Goal: Transaction & Acquisition: Book appointment/travel/reservation

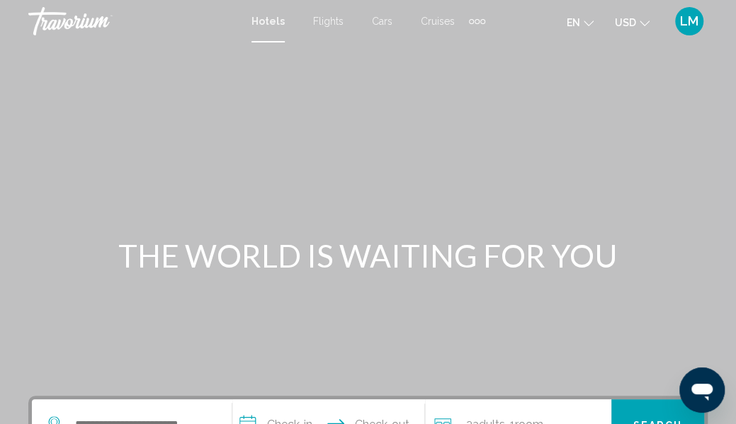
click at [272, 22] on span "Hotels" at bounding box center [268, 21] width 33 height 11
click at [436, 23] on span "Cruises" at bounding box center [438, 21] width 34 height 11
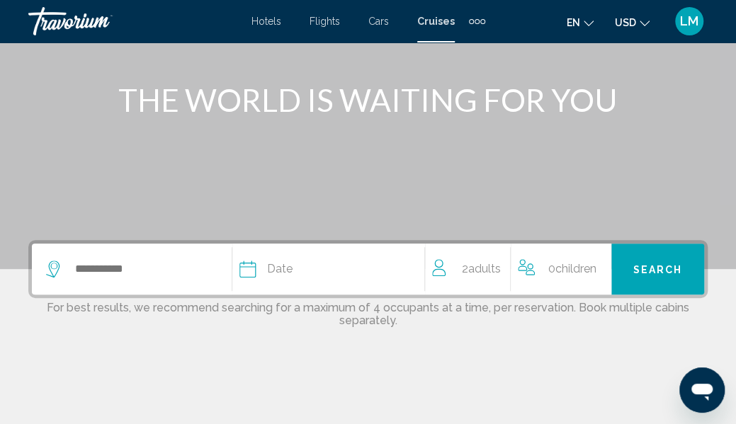
scroll to position [213, 0]
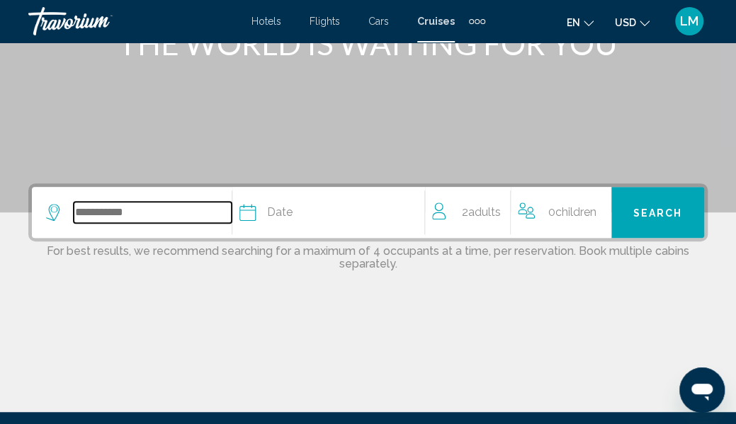
click at [181, 217] on input "Search widget" at bounding box center [153, 212] width 158 height 21
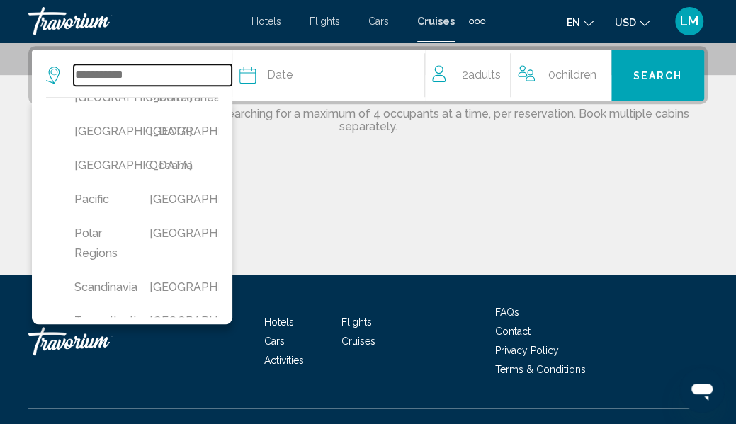
scroll to position [496, 0]
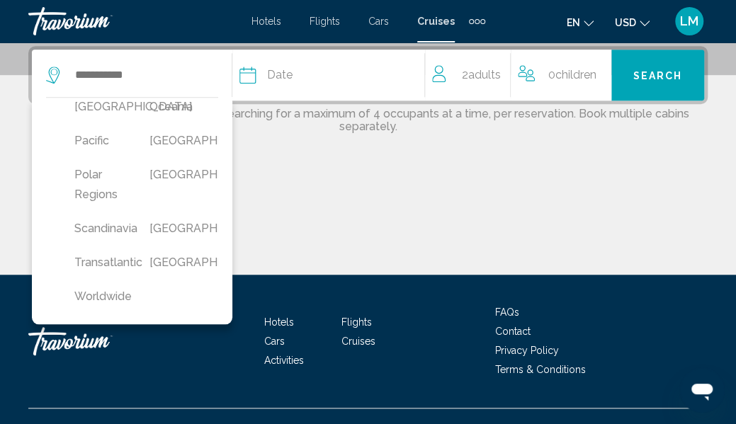
click at [154, 86] on button "Middle East" at bounding box center [172, 73] width 61 height 27
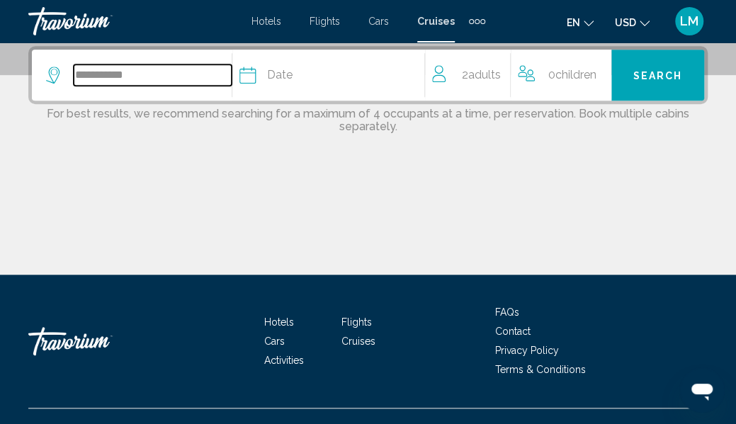
click at [157, 80] on input "**********" at bounding box center [153, 74] width 158 height 21
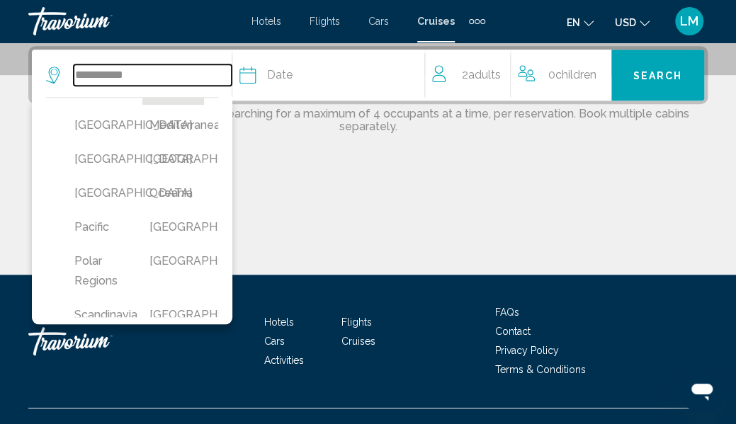
scroll to position [371, 0]
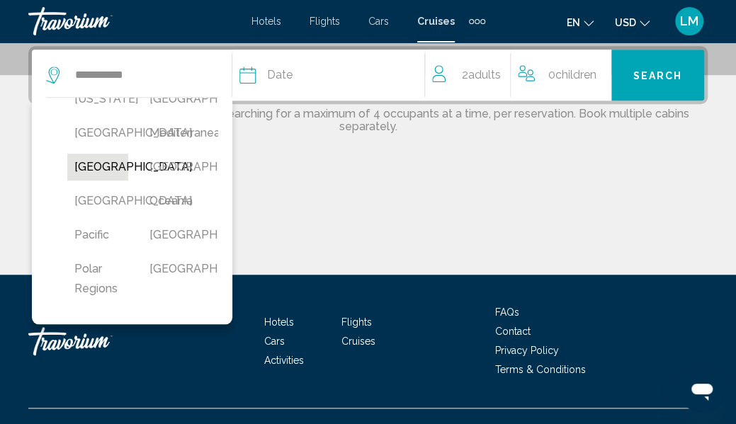
click at [93, 181] on button "Mexico" at bounding box center [97, 167] width 61 height 27
type input "******"
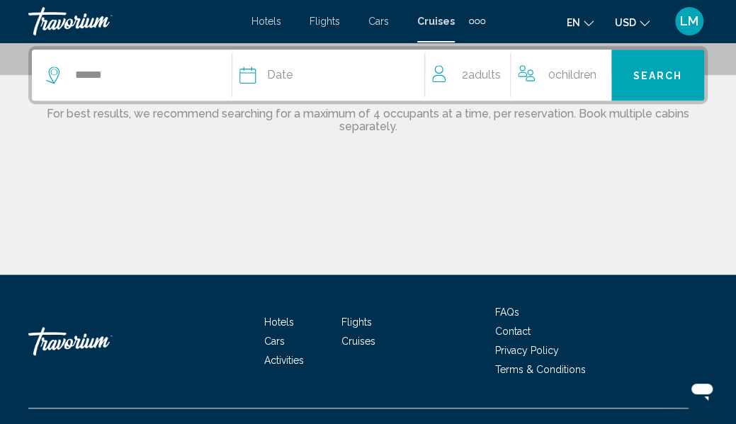
click at [323, 76] on div "Date" at bounding box center [333, 75] width 186 height 20
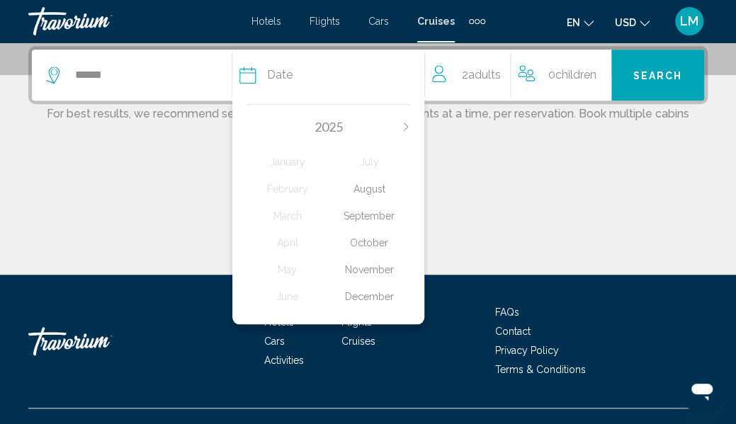
click at [382, 189] on div "August" at bounding box center [369, 189] width 82 height 26
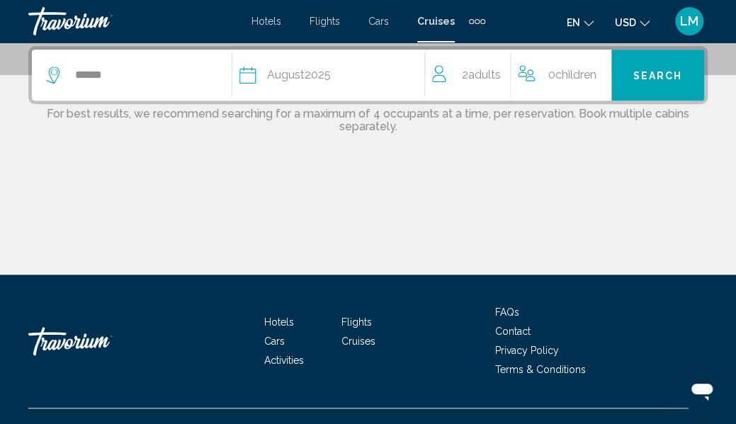
click at [646, 77] on span "Search" at bounding box center [659, 75] width 50 height 11
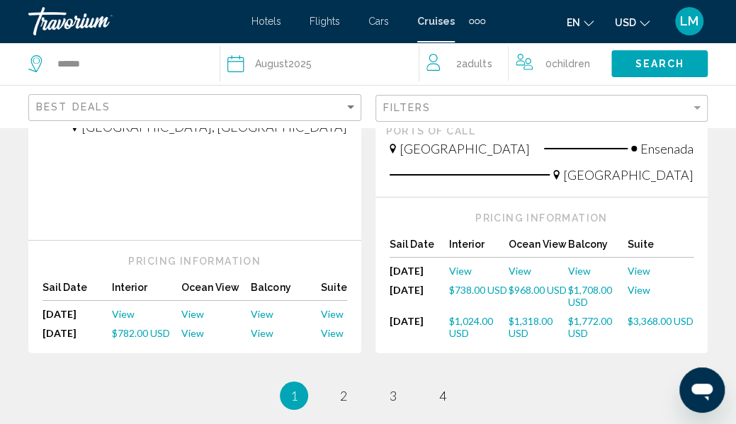
scroll to position [1984, 0]
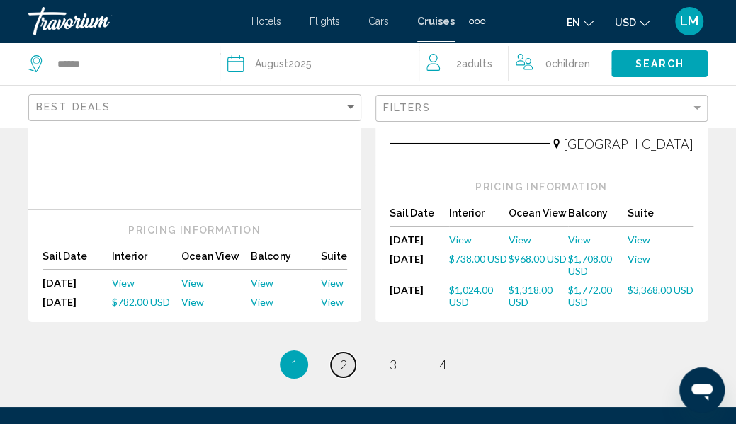
click at [346, 357] on span "2" at bounding box center [343, 365] width 7 height 16
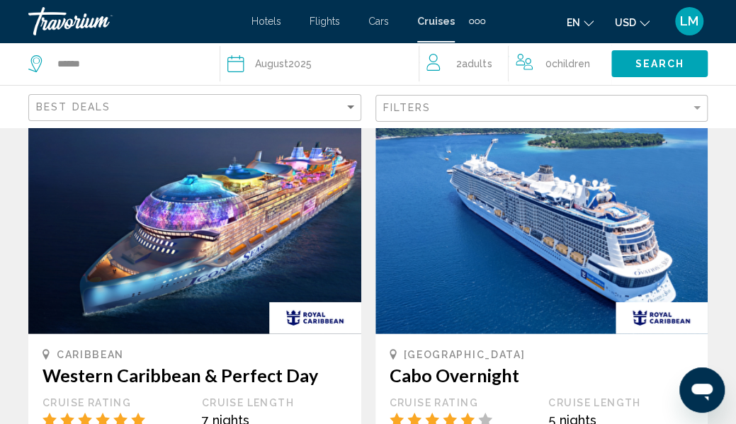
scroll to position [1242, 0]
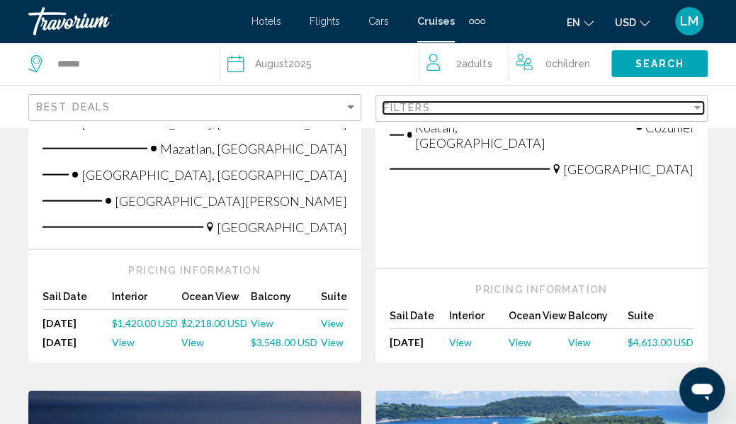
click at [442, 108] on div "Filters" at bounding box center [537, 107] width 308 height 11
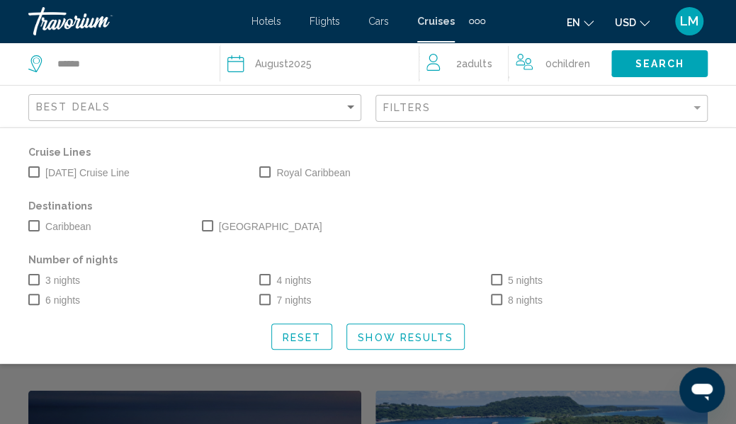
click at [36, 303] on span "Search widget" at bounding box center [33, 299] width 11 height 11
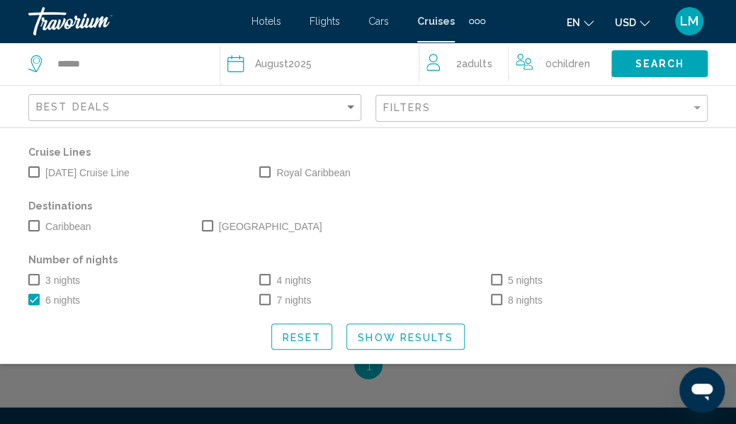
scroll to position [574, 0]
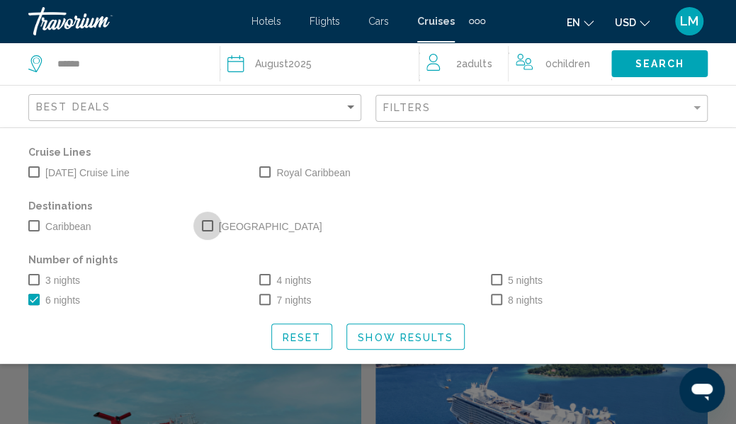
click at [209, 229] on span "Search widget" at bounding box center [207, 225] width 11 height 11
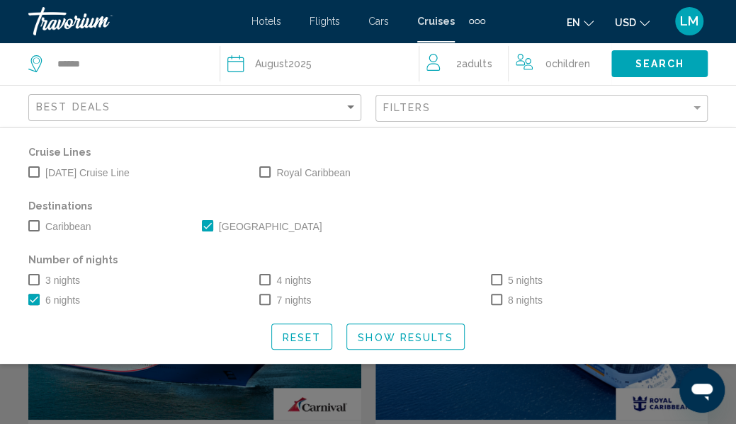
click at [385, 339] on span "Show Results" at bounding box center [406, 337] width 96 height 11
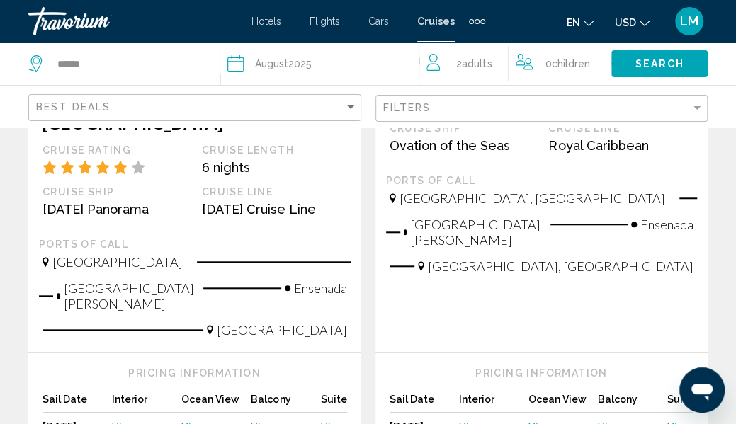
scroll to position [425, 0]
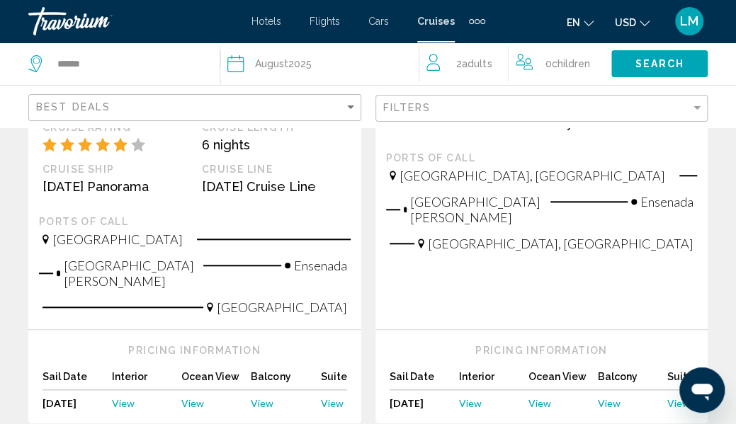
click at [475, 398] on span "View" at bounding box center [470, 404] width 23 height 12
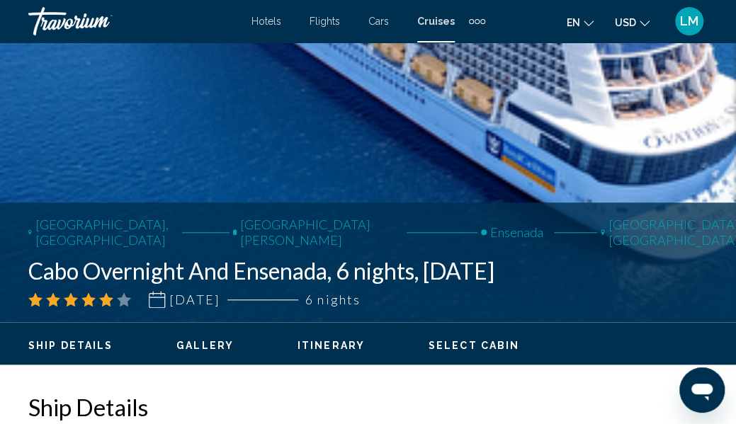
scroll to position [387, 0]
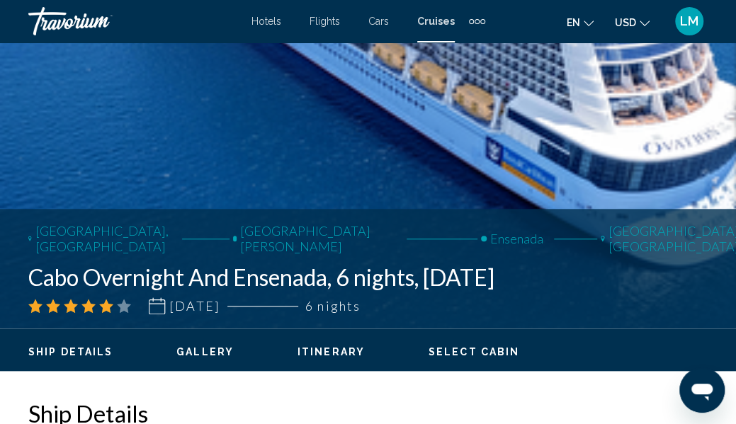
click at [342, 355] on span "Itinerary" at bounding box center [331, 352] width 67 height 11
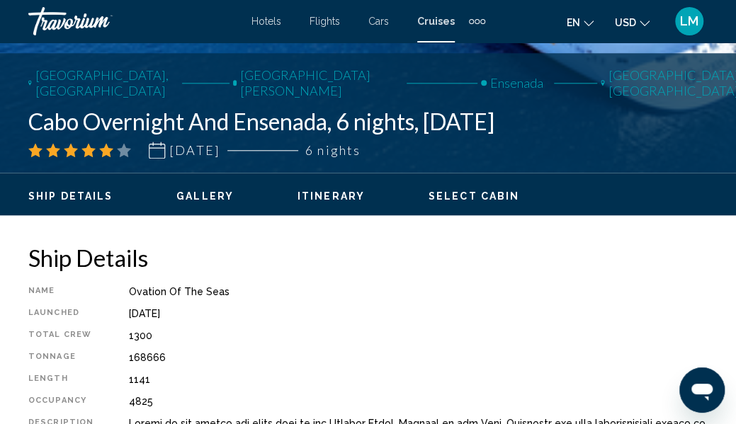
scroll to position [599, 0]
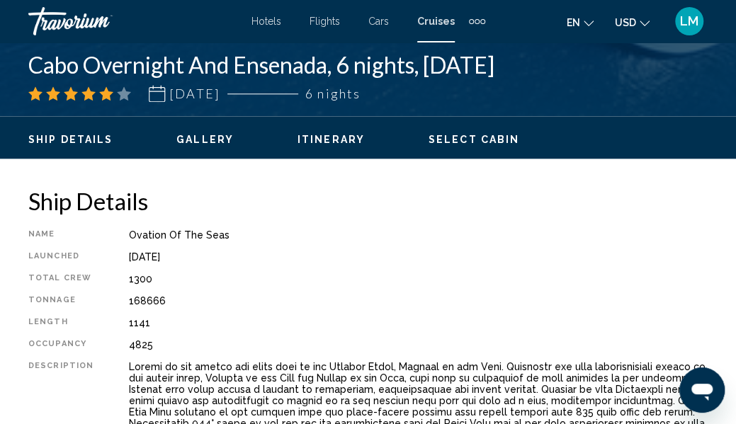
click at [486, 141] on span "Select Cabin" at bounding box center [474, 139] width 91 height 11
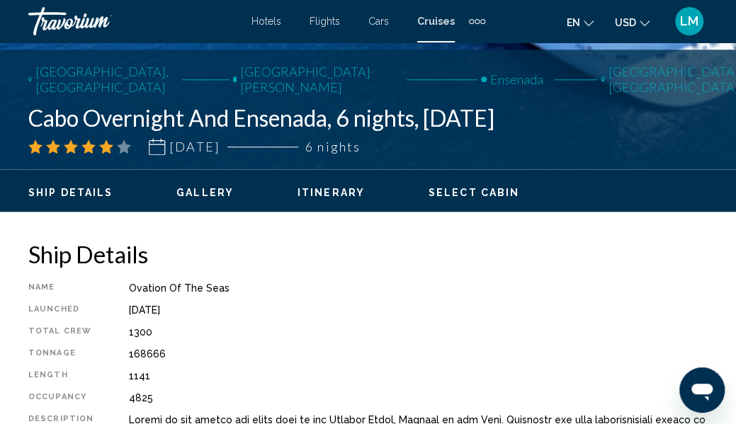
scroll to position [567, 0]
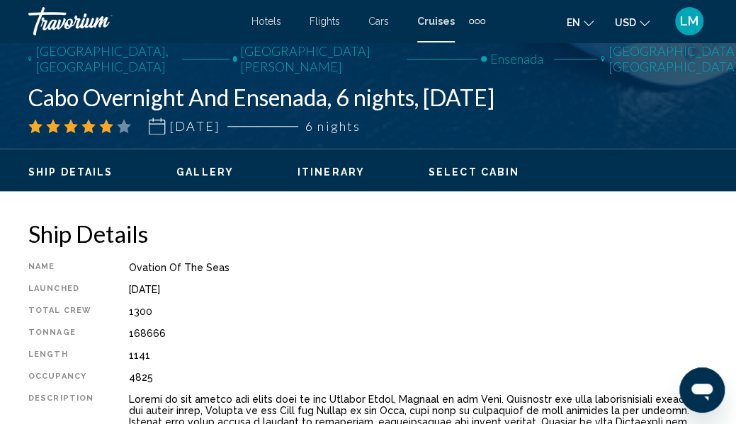
click at [84, 172] on span "Ship Details" at bounding box center [70, 172] width 84 height 11
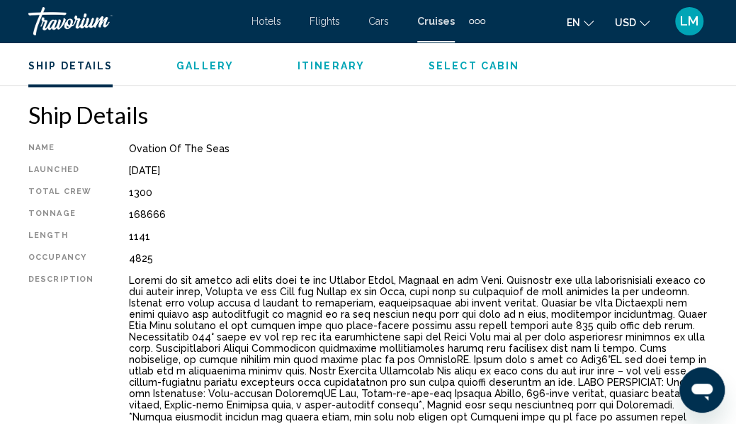
scroll to position [702, 0]
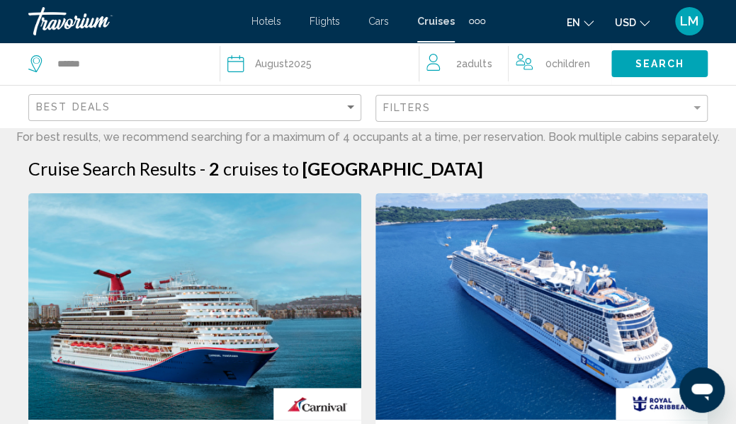
click at [430, 116] on div "Filters" at bounding box center [543, 109] width 321 height 26
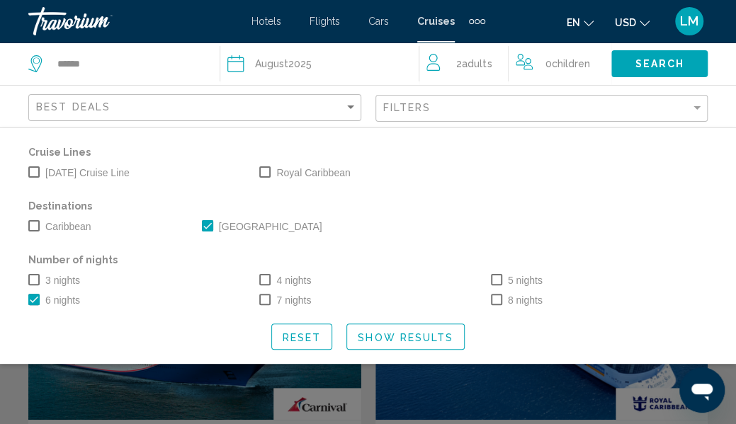
click at [492, 279] on span "Search widget" at bounding box center [496, 279] width 11 height 11
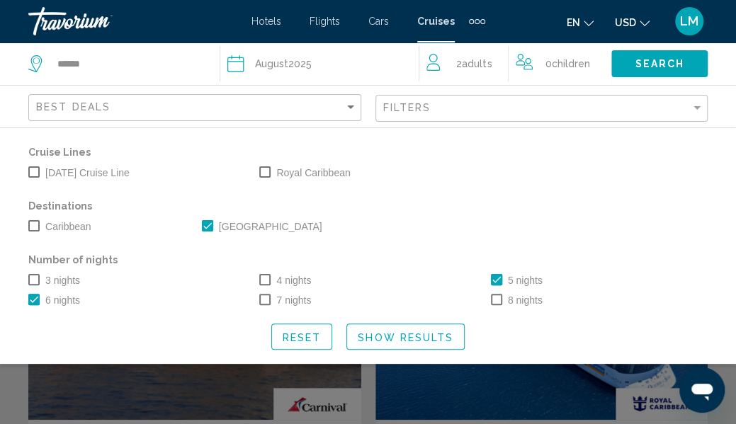
click at [378, 337] on span "Show Results" at bounding box center [406, 337] width 96 height 11
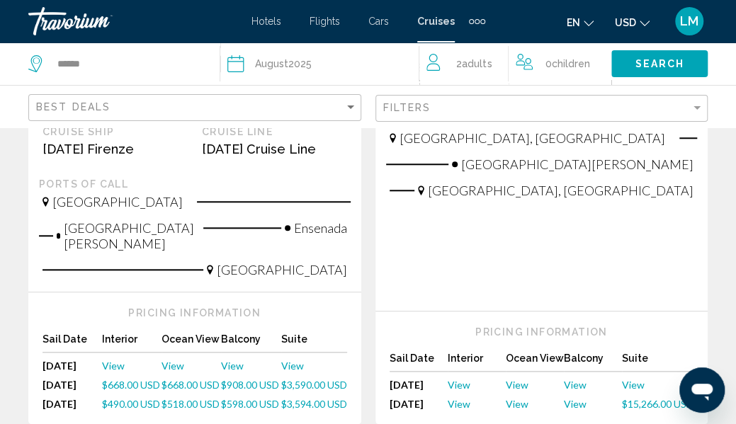
scroll to position [496, 0]
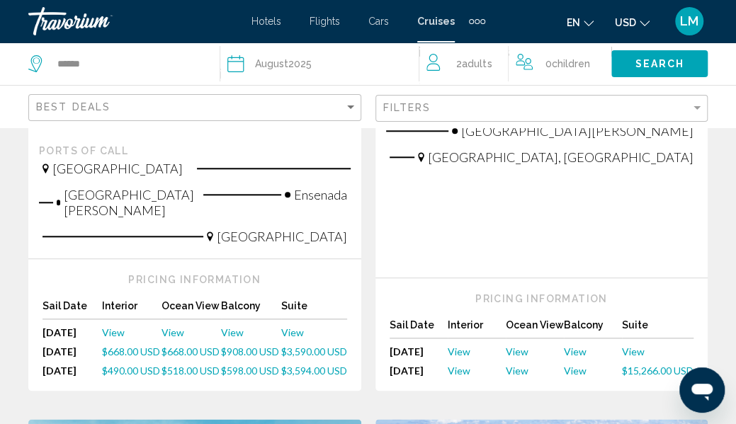
click at [573, 365] on span "View" at bounding box center [575, 371] width 23 height 12
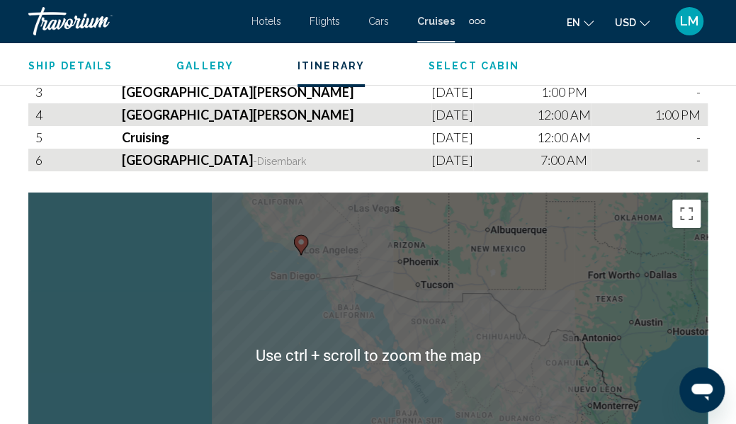
scroll to position [2292, 0]
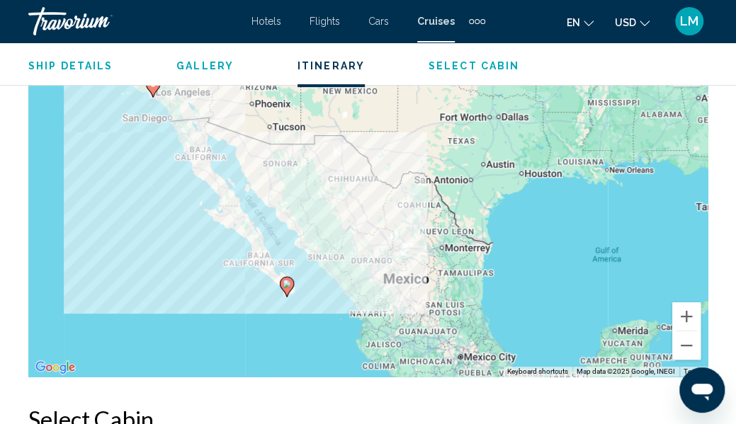
drag, startPoint x: 550, startPoint y: 247, endPoint x: 456, endPoint y: 227, distance: 95.5
click at [456, 227] on div "To activate drag with keyboard, press Alt + Enter. Once in keyboard drag state,…" at bounding box center [368, 214] width 680 height 326
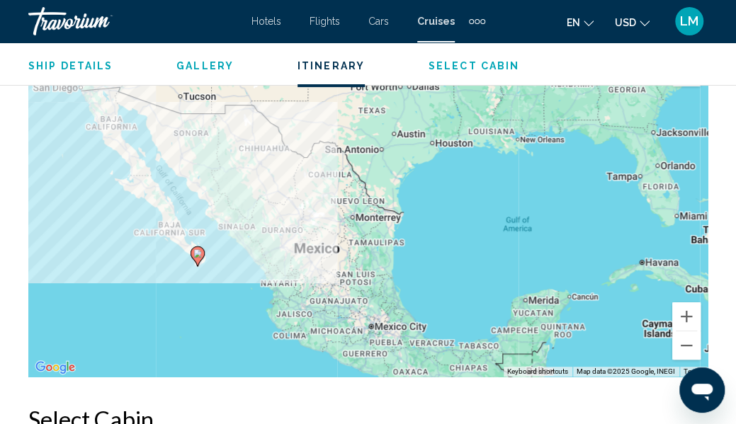
drag, startPoint x: 614, startPoint y: 255, endPoint x: 523, endPoint y: 225, distance: 96.4
click at [523, 225] on div "To activate drag with keyboard, press Alt + Enter. Once in keyboard drag state,…" at bounding box center [368, 214] width 680 height 326
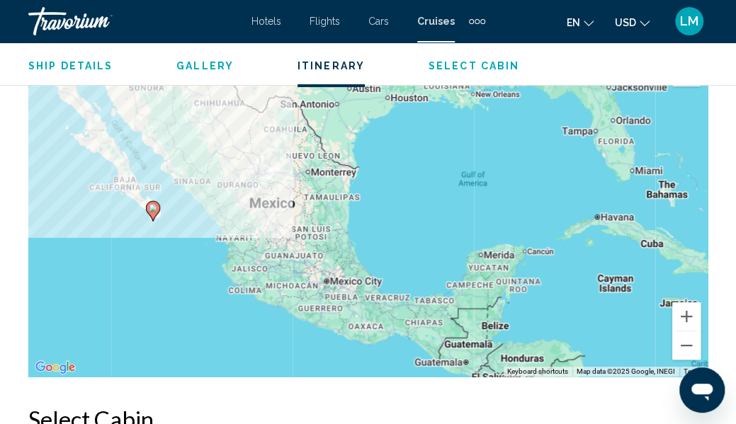
drag, startPoint x: 524, startPoint y: 234, endPoint x: 480, endPoint y: 186, distance: 65.2
click at [480, 186] on div "To activate drag with keyboard, press Alt + Enter. Once in keyboard drag state,…" at bounding box center [368, 214] width 680 height 326
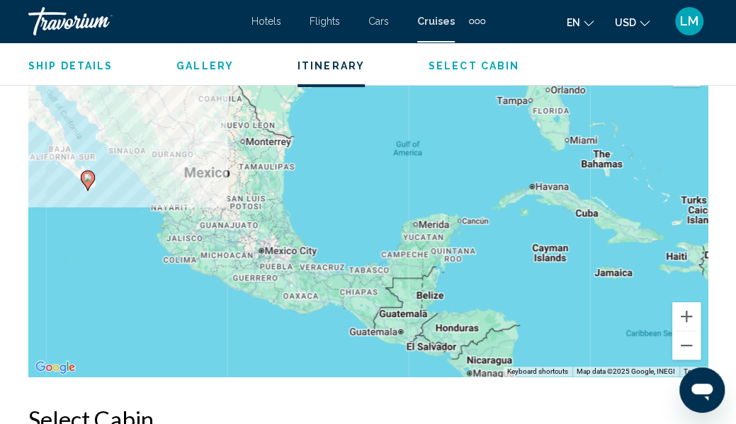
drag, startPoint x: 601, startPoint y: 247, endPoint x: 534, endPoint y: 216, distance: 73.2
click at [534, 216] on div "To activate drag with keyboard, press Alt + Enter. Once in keyboard drag state,…" at bounding box center [368, 214] width 680 height 326
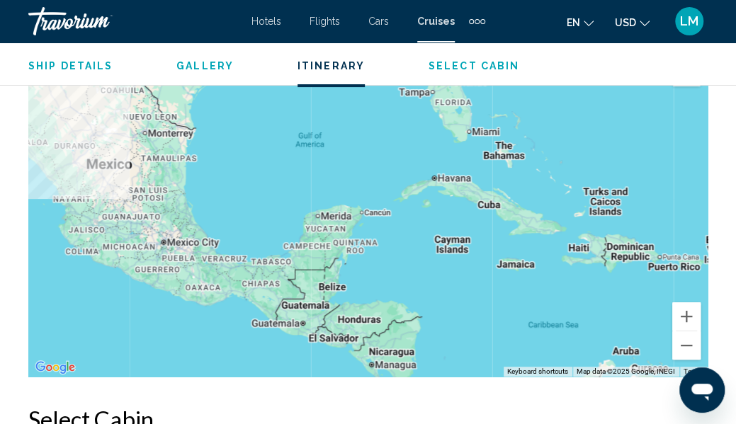
drag, startPoint x: 540, startPoint y: 219, endPoint x: 442, endPoint y: 212, distance: 98.0
click at [442, 212] on div "To activate drag with keyboard, press Alt + Enter. Once in keyboard drag state,…" at bounding box center [368, 214] width 680 height 326
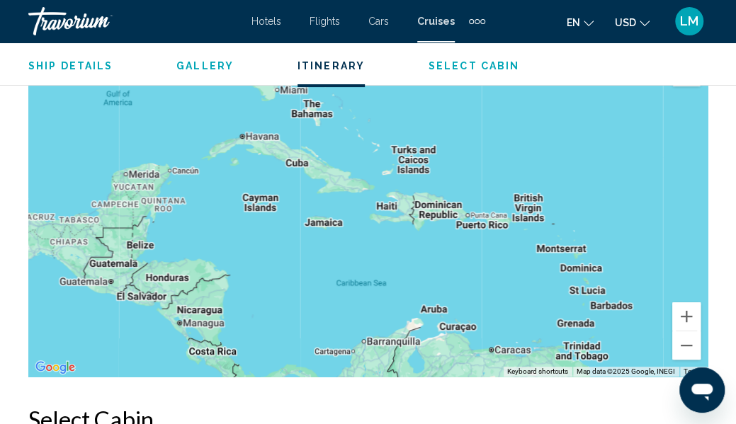
drag, startPoint x: 563, startPoint y: 238, endPoint x: 376, endPoint y: 193, distance: 192.5
click at [374, 193] on div "To activate drag with keyboard, press Alt + Enter. Once in keyboard drag state,…" at bounding box center [368, 214] width 680 height 326
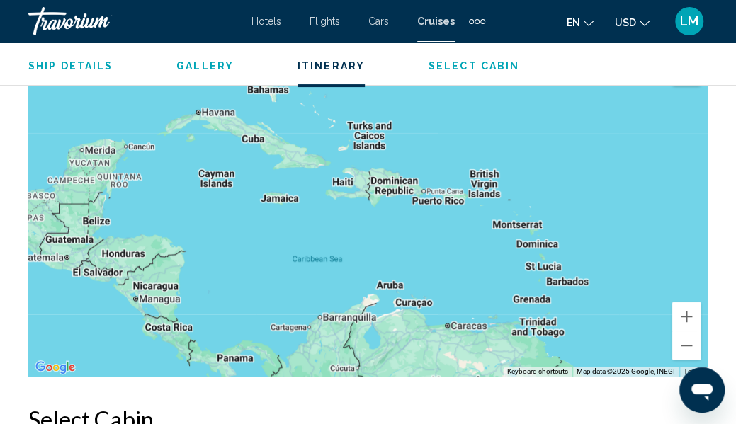
drag, startPoint x: 490, startPoint y: 271, endPoint x: 434, endPoint y: 252, distance: 59.4
click at [434, 252] on div "Main content" at bounding box center [368, 214] width 680 height 326
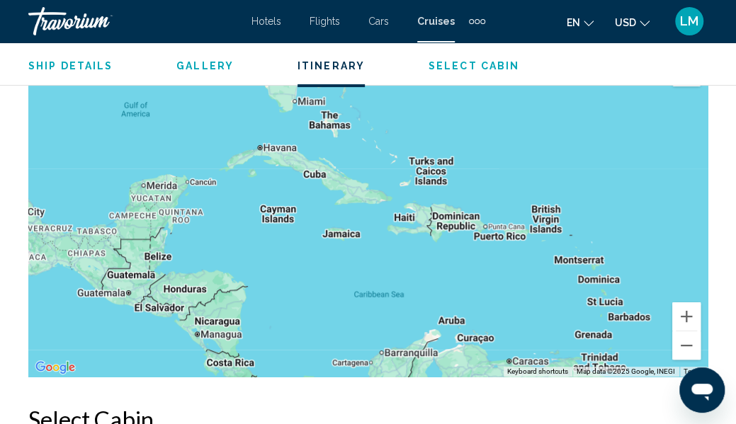
drag, startPoint x: 261, startPoint y: 217, endPoint x: 326, endPoint y: 249, distance: 71.9
click at [323, 252] on div "Main content" at bounding box center [368, 214] width 680 height 326
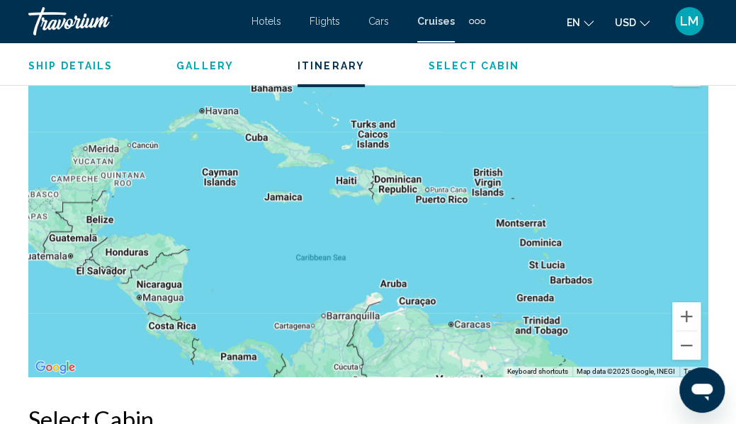
drag, startPoint x: 438, startPoint y: 271, endPoint x: 377, endPoint y: 233, distance: 71.6
click at [377, 233] on div "Main content" at bounding box center [368, 214] width 680 height 326
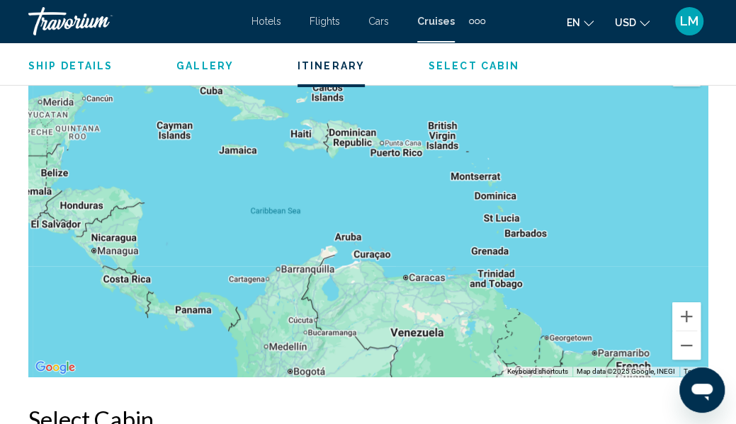
drag, startPoint x: 314, startPoint y: 293, endPoint x: 269, endPoint y: 244, distance: 66.7
click at [269, 244] on div "Main content" at bounding box center [368, 214] width 680 height 326
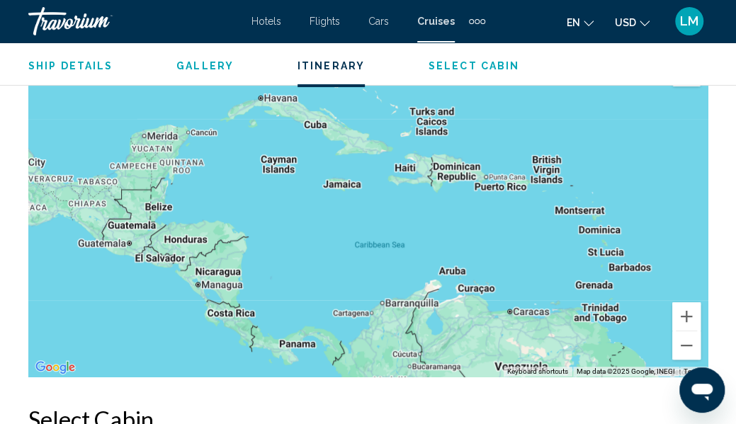
drag, startPoint x: 439, startPoint y: 287, endPoint x: 546, endPoint y: 332, distance: 116.2
click at [546, 332] on div "Main content" at bounding box center [368, 214] width 680 height 326
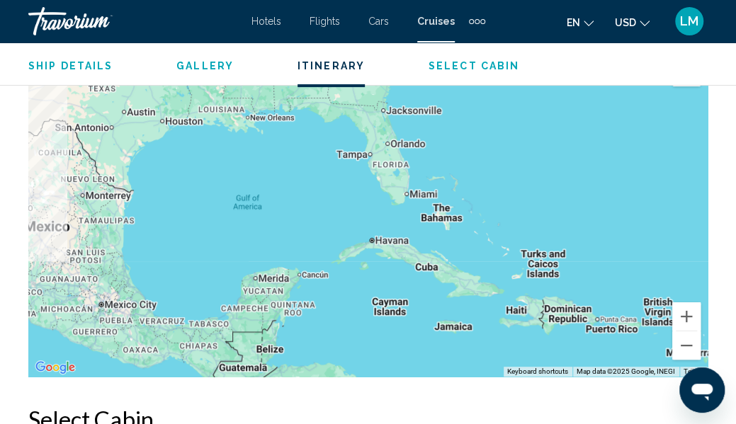
drag, startPoint x: 362, startPoint y: 242, endPoint x: 469, endPoint y: 371, distance: 167.6
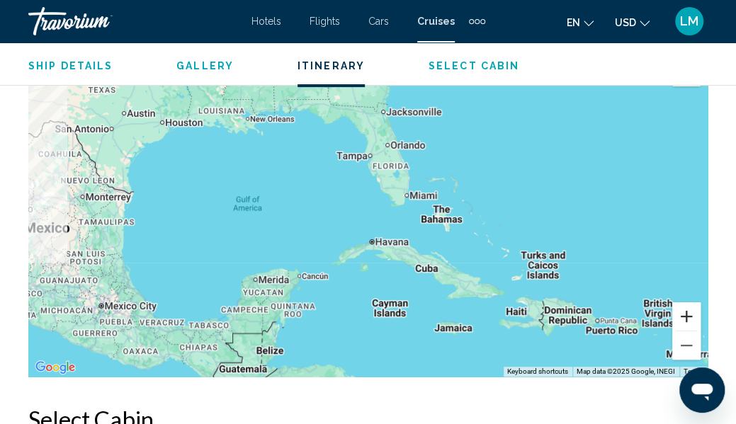
click at [690, 310] on button "Zoom in" at bounding box center [686, 317] width 28 height 28
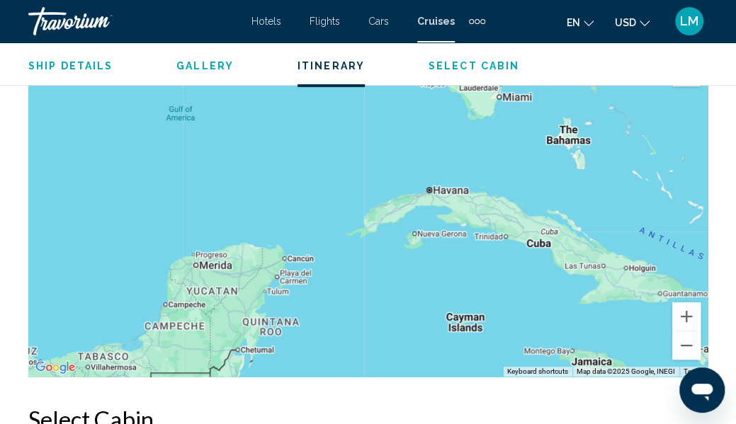
drag, startPoint x: 400, startPoint y: 314, endPoint x: 453, endPoint y: 232, distance: 97.3
click at [453, 232] on div "Main content" at bounding box center [368, 214] width 680 height 326
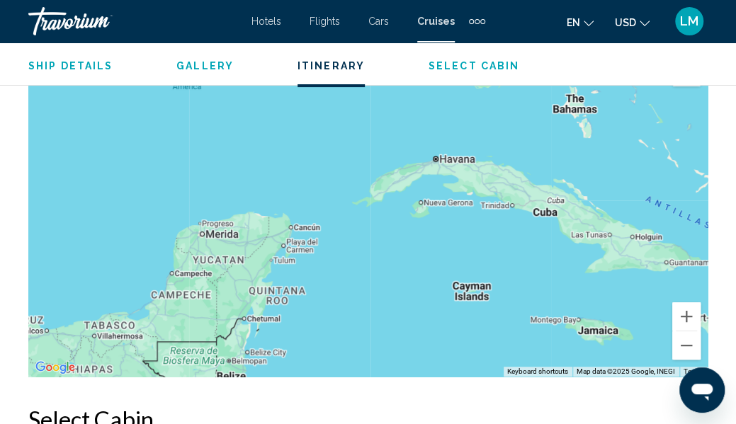
drag, startPoint x: 407, startPoint y: 279, endPoint x: 412, endPoint y: 247, distance: 32.4
click at [412, 247] on div "Main content" at bounding box center [368, 214] width 680 height 326
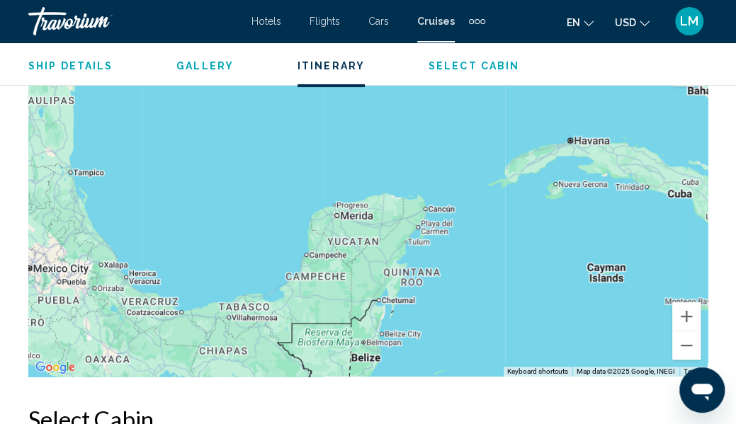
drag, startPoint x: 262, startPoint y: 266, endPoint x: 400, endPoint y: 246, distance: 139.6
click at [400, 246] on div "Main content" at bounding box center [368, 214] width 680 height 326
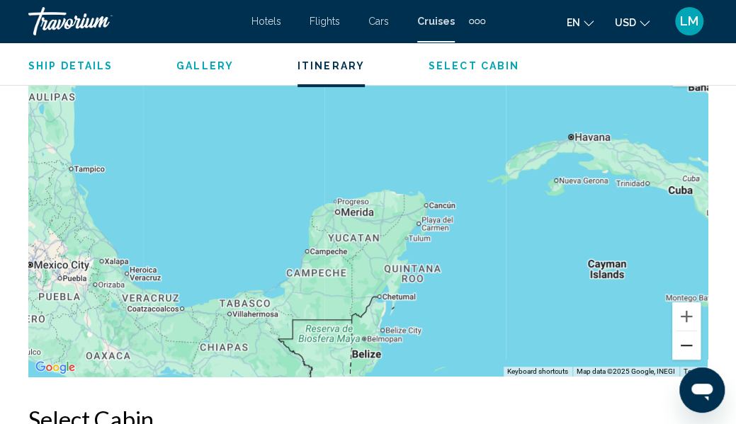
click at [692, 335] on button "Zoom out" at bounding box center [686, 346] width 28 height 28
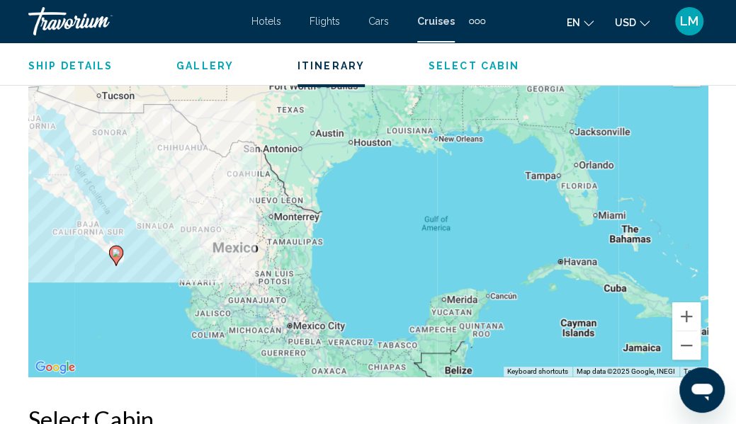
drag, startPoint x: 190, startPoint y: 219, endPoint x: 281, endPoint y: 305, distance: 125.3
click at [281, 305] on div "To activate drag with keyboard, press Alt + Enter. Once in keyboard drag state,…" at bounding box center [368, 214] width 680 height 326
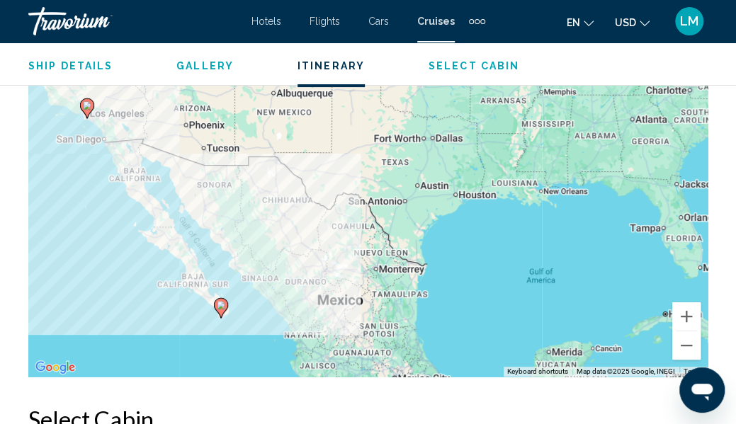
drag, startPoint x: 179, startPoint y: 231, endPoint x: 279, endPoint y: 292, distance: 117.0
click at [286, 288] on div "To activate drag with keyboard, press Alt + Enter. Once in keyboard drag state,…" at bounding box center [368, 214] width 680 height 326
click at [692, 335] on button "Zoom out" at bounding box center [686, 346] width 28 height 28
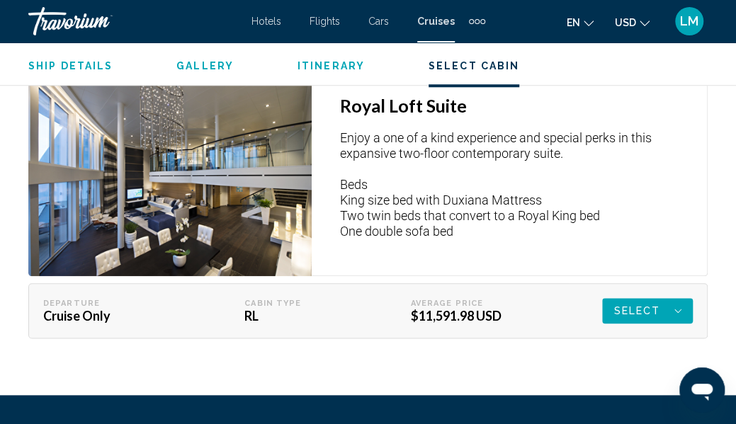
scroll to position [2788, 0]
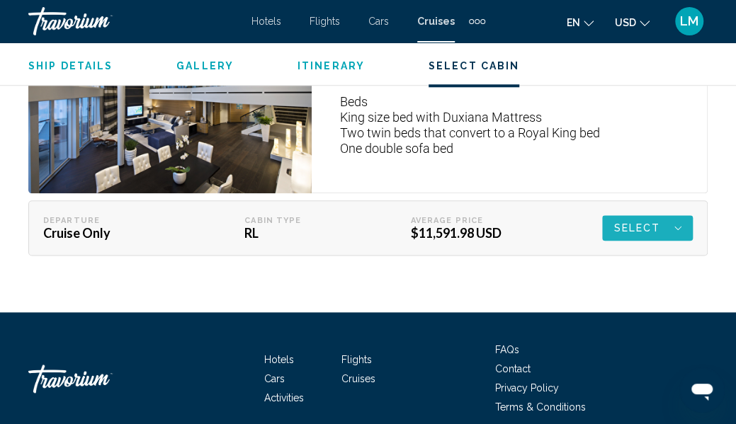
click at [677, 220] on icon "Main content" at bounding box center [678, 228] width 7 height 17
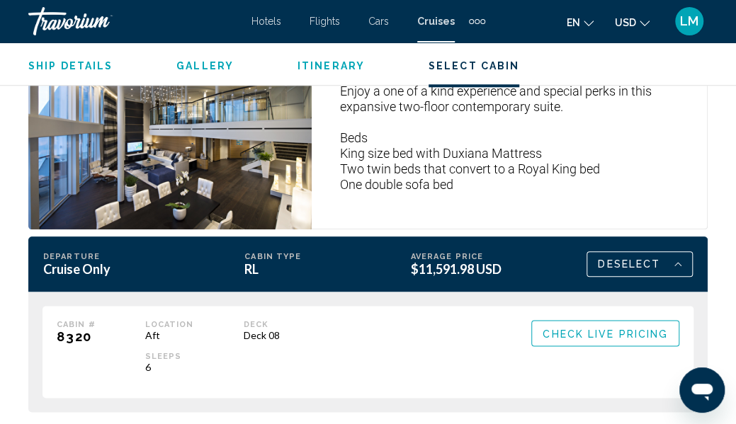
scroll to position [2885, 0]
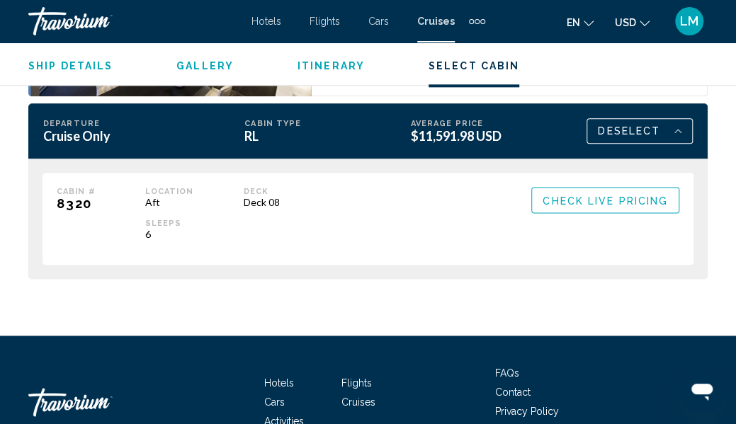
click at [569, 195] on span "Check Live Pricing" at bounding box center [605, 200] width 125 height 11
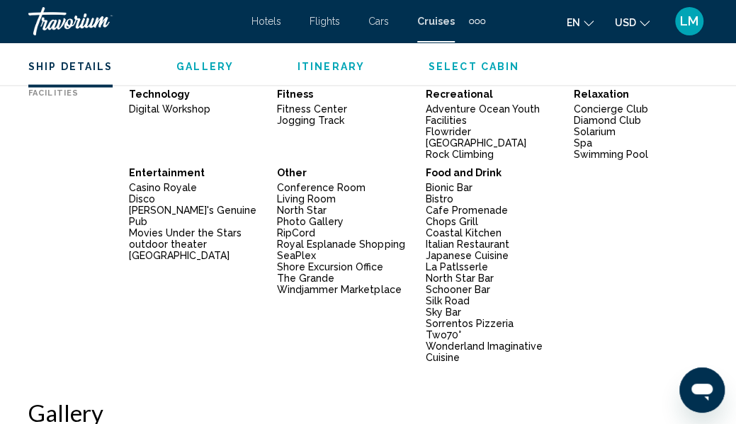
scroll to position [972, 0]
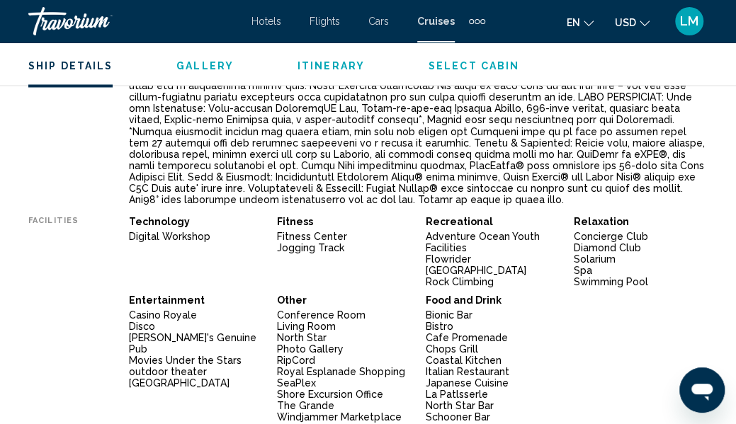
click at [468, 67] on span "Select Cabin" at bounding box center [474, 65] width 91 height 11
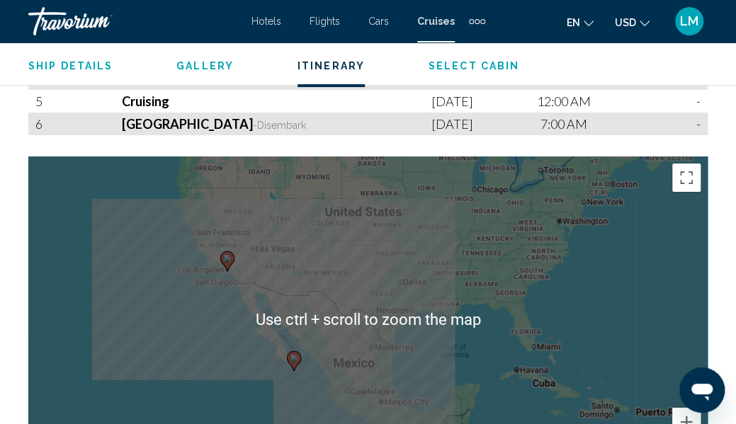
scroll to position [2175, 0]
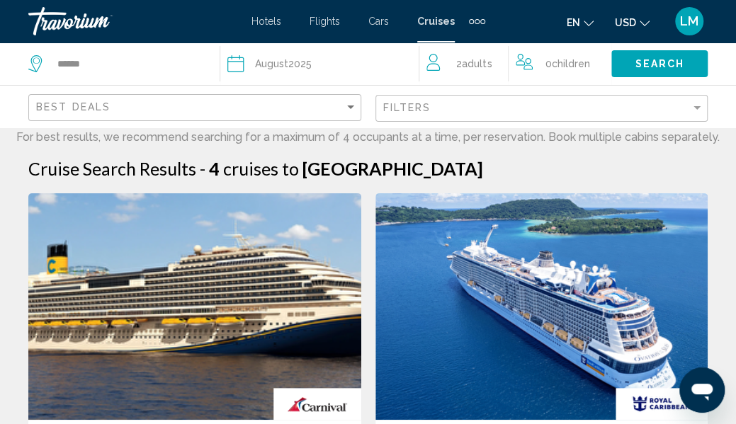
click at [546, 116] on div "Filters" at bounding box center [543, 109] width 321 height 26
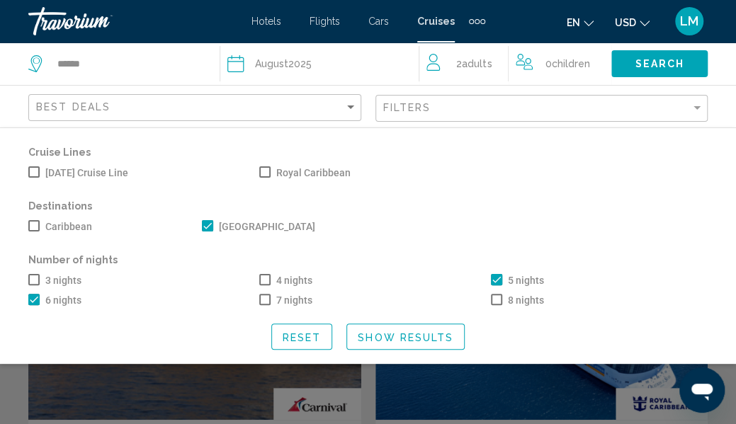
click at [497, 300] on span "Search widget" at bounding box center [496, 299] width 11 height 11
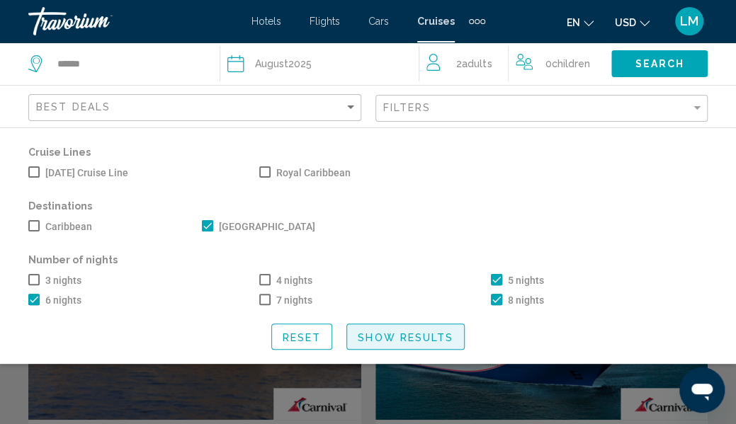
click at [400, 338] on span "Show Results" at bounding box center [406, 337] width 96 height 11
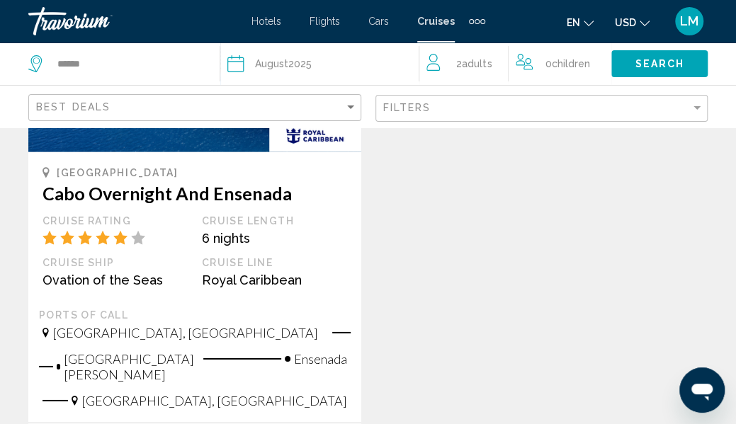
scroll to position [1701, 0]
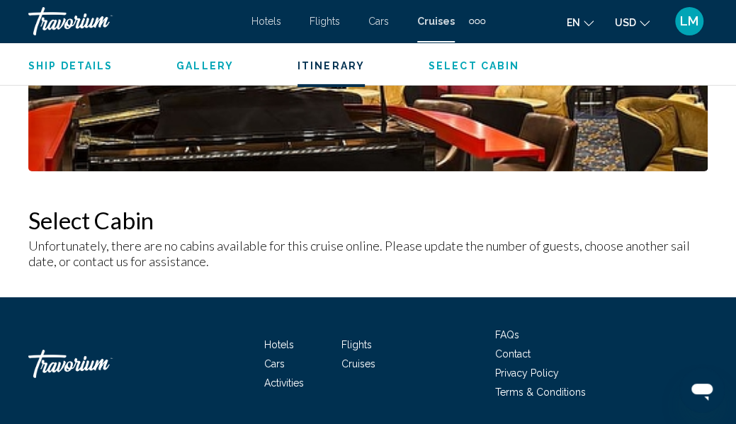
scroll to position [1946, 0]
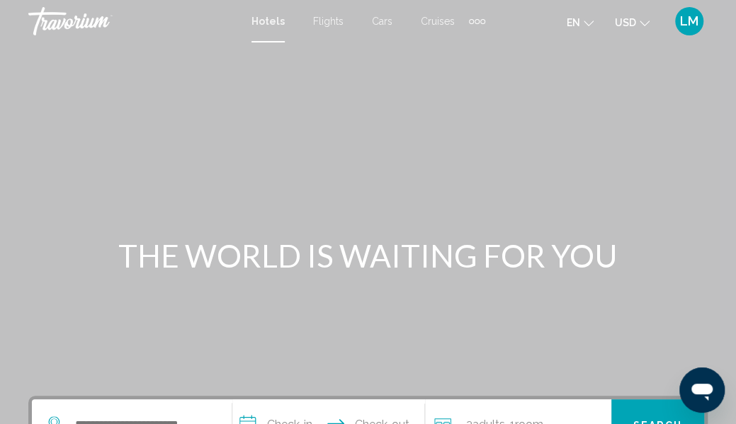
click at [271, 20] on span "Hotels" at bounding box center [268, 21] width 33 height 11
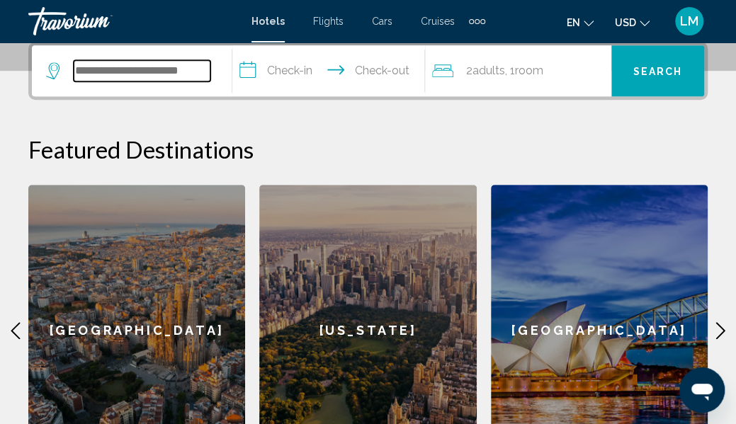
click at [167, 77] on input "Search widget" at bounding box center [142, 70] width 137 height 21
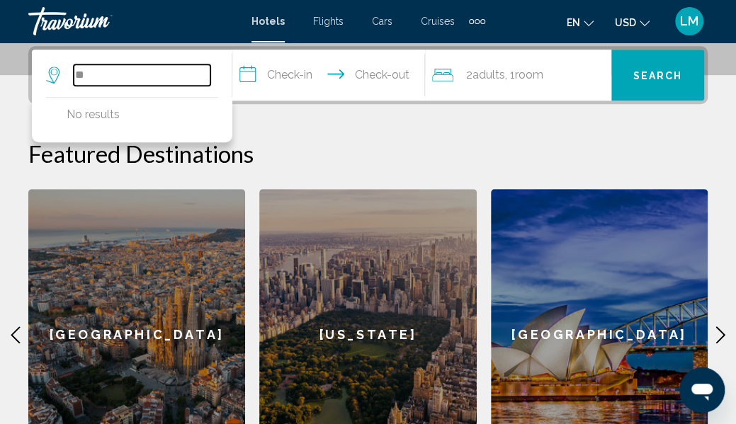
type input "*"
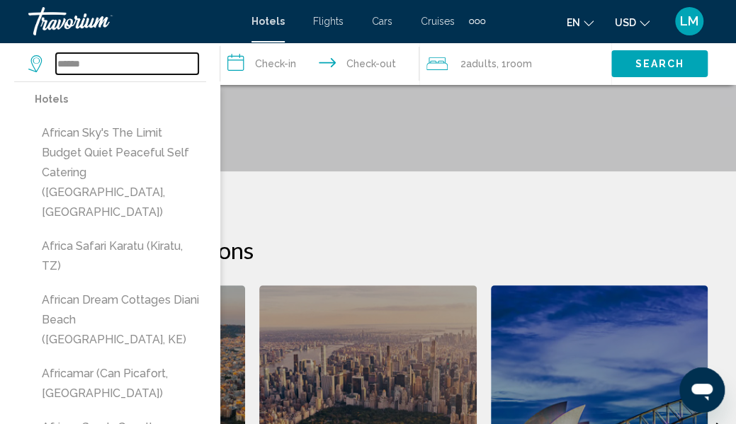
scroll to position [622, 0]
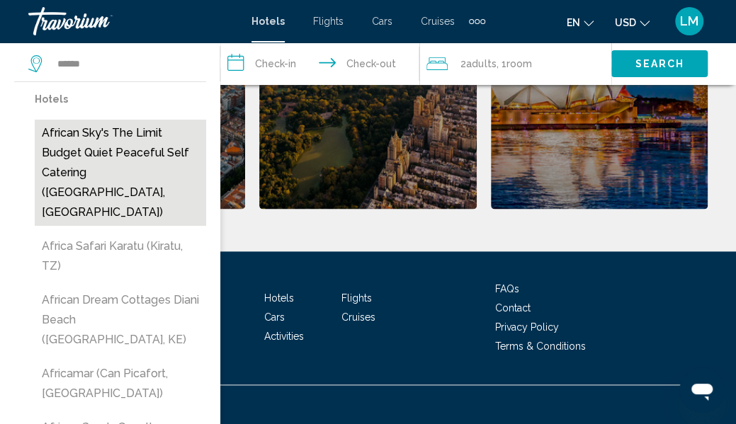
click at [139, 137] on button "African Sky's the Limit Budget Quiet Peaceful Self Catering ([GEOGRAPHIC_DATA],…" at bounding box center [120, 173] width 171 height 106
type input "**********"
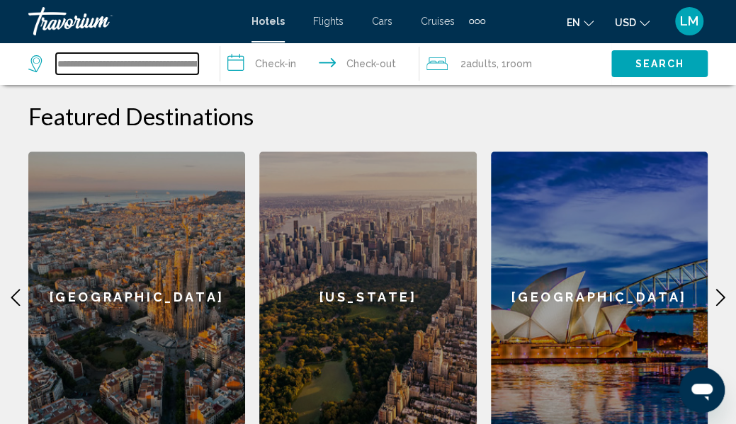
scroll to position [410, 0]
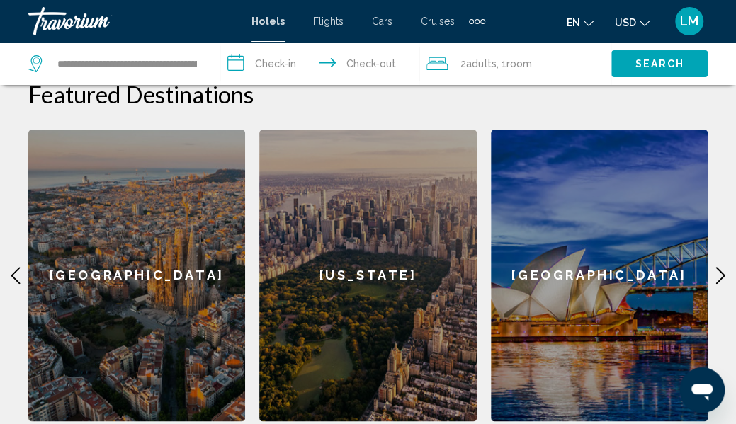
click at [251, 64] on input "**********" at bounding box center [322, 66] width 205 height 47
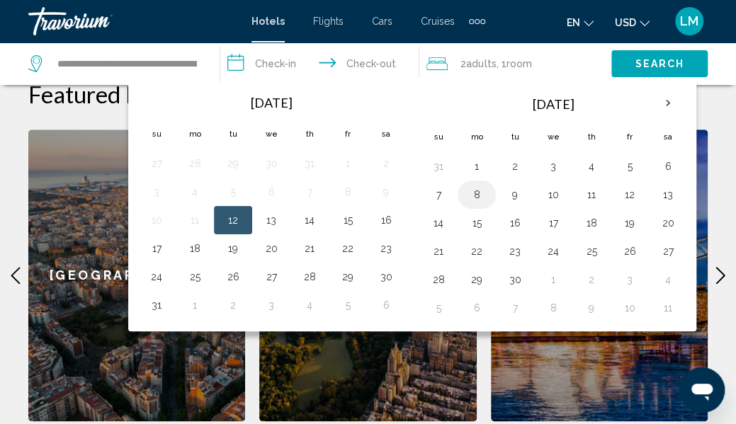
click at [481, 192] on button "8" at bounding box center [477, 195] width 23 height 20
click at [359, 59] on input "**********" at bounding box center [322, 66] width 205 height 47
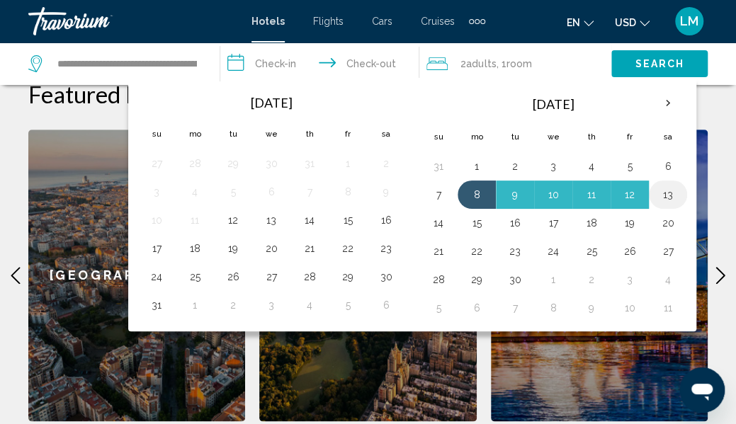
click at [660, 193] on button "13" at bounding box center [668, 195] width 23 height 20
type input "**********"
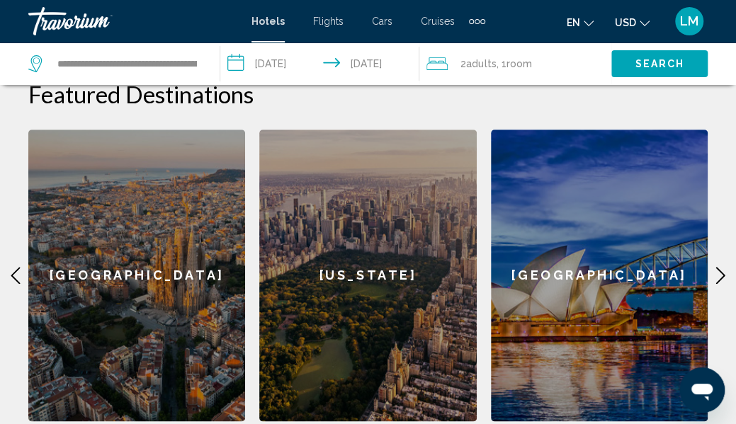
click at [670, 64] on span "Search" at bounding box center [660, 64] width 50 height 11
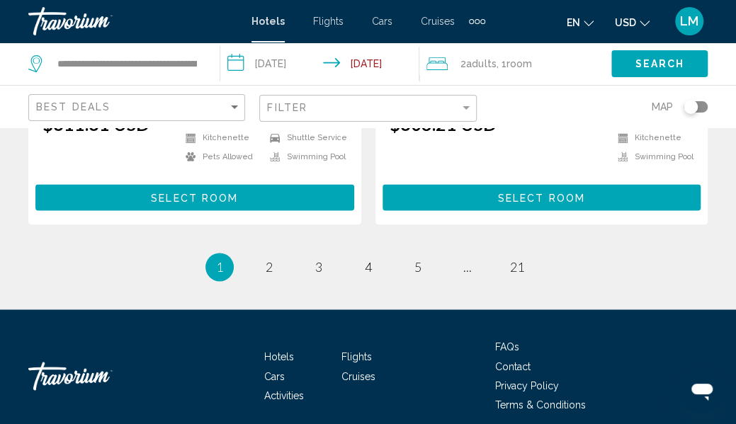
scroll to position [2995, 0]
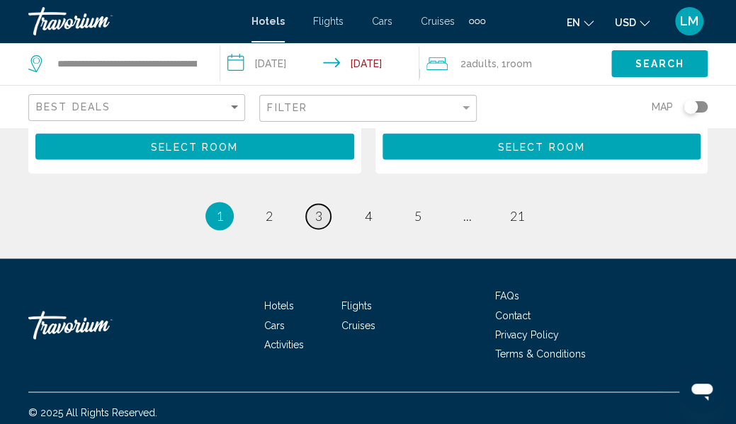
click at [317, 208] on span "3" at bounding box center [318, 216] width 7 height 16
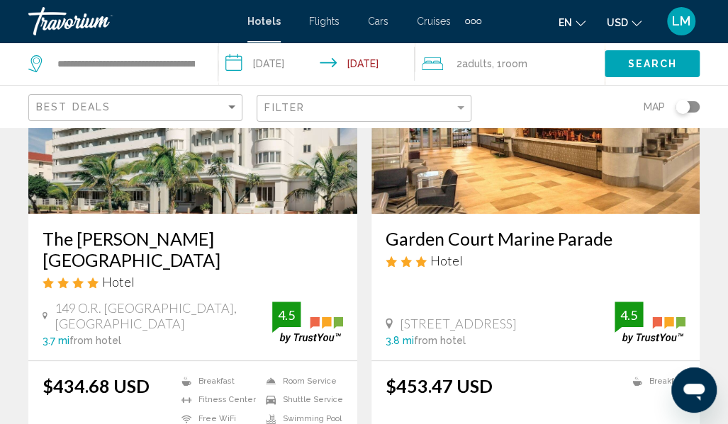
scroll to position [213, 0]
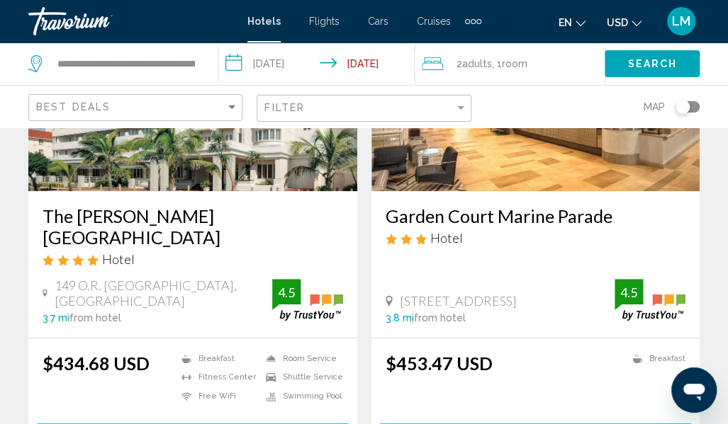
click at [106, 218] on h3 "The [PERSON_NAME][GEOGRAPHIC_DATA]" at bounding box center [193, 226] width 300 height 43
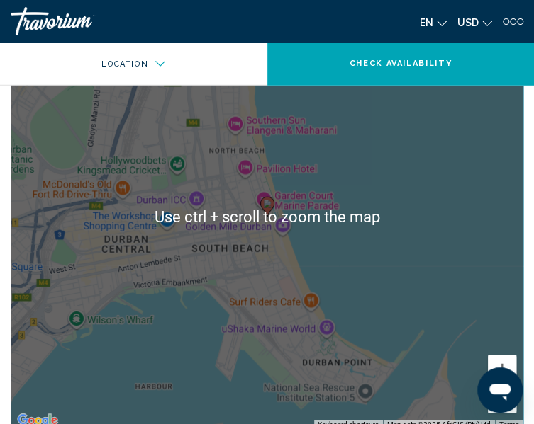
scroll to position [1205, 0]
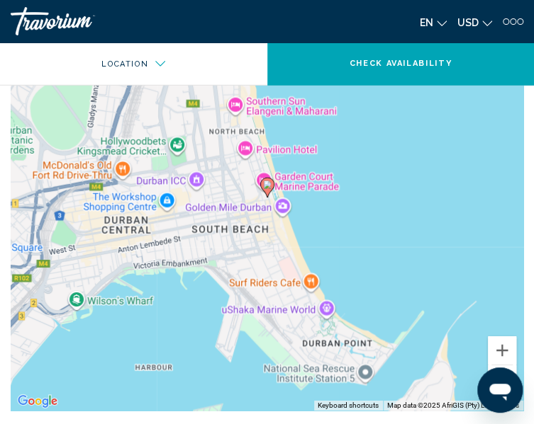
click at [146, 195] on div "To activate drag with keyboard, press Alt + Enter. Once in keyboard drag state,…" at bounding box center [267, 198] width 512 height 425
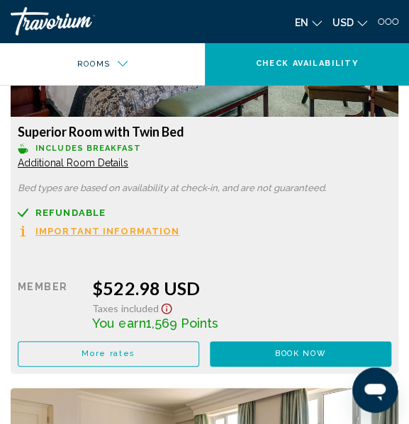
scroll to position [2381, 0]
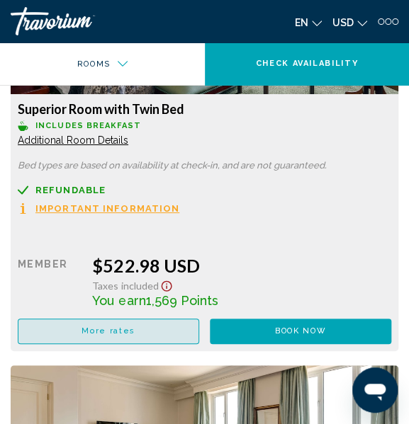
click at [154, 329] on button "More rates" at bounding box center [108, 332] width 181 height 26
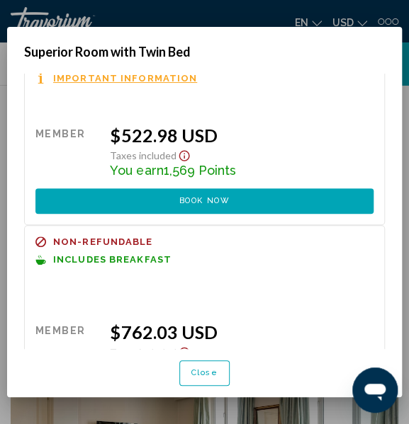
scroll to position [0, 0]
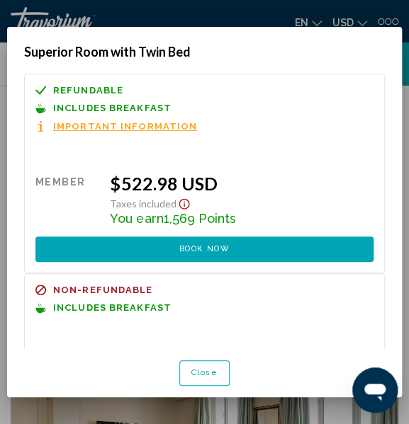
click at [135, 124] on span "Important Information" at bounding box center [125, 126] width 144 height 9
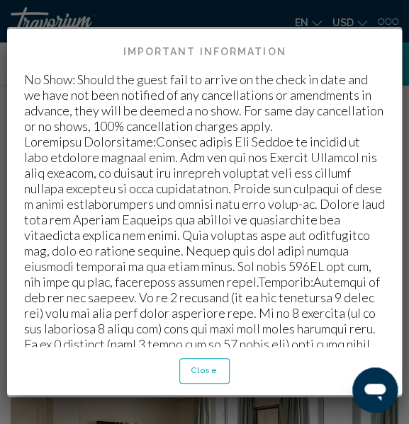
click at [225, 367] on button "Close" at bounding box center [204, 372] width 50 height 26
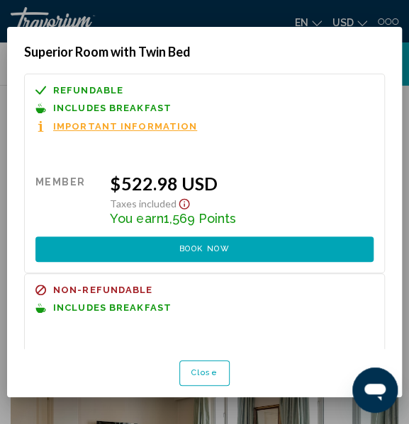
click at [203, 373] on span "Close" at bounding box center [204, 372] width 27 height 9
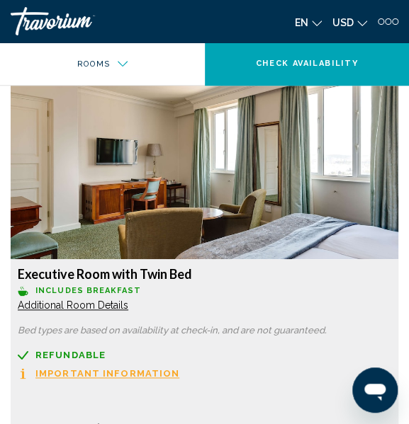
scroll to position [2806, 0]
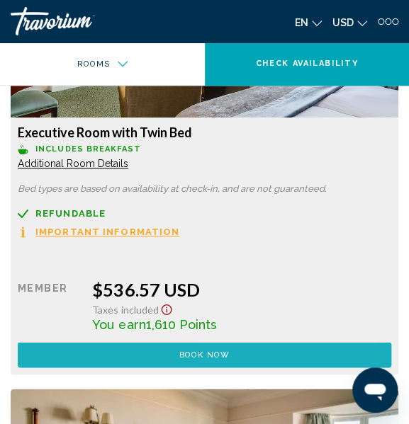
click at [268, 359] on button "Book now No longer available" at bounding box center [204, 355] width 373 height 26
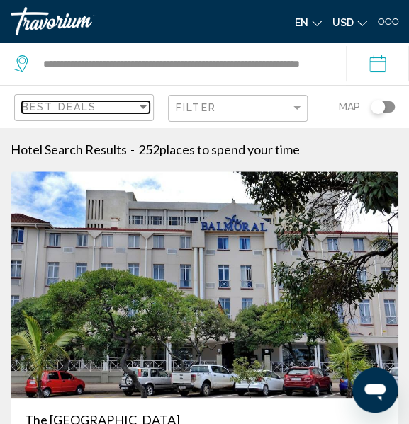
click at [140, 109] on div "Sort by" at bounding box center [143, 106] width 13 height 11
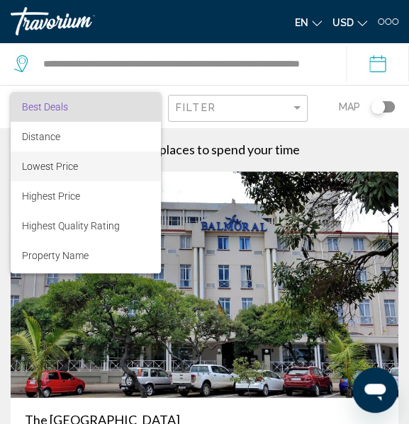
click at [69, 165] on span "Lowest Price" at bounding box center [50, 166] width 56 height 11
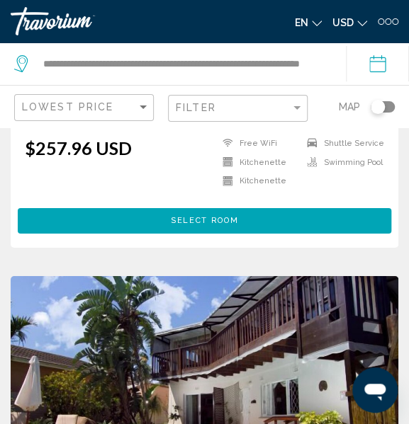
scroll to position [3401, 0]
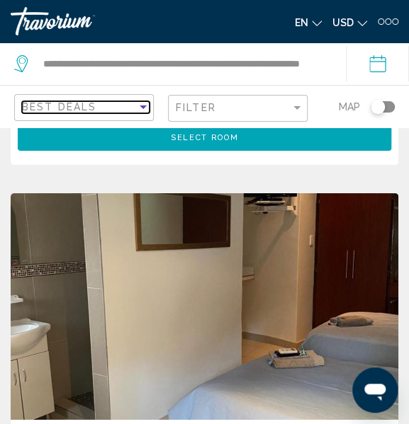
click at [141, 108] on div "Sort by" at bounding box center [143, 108] width 7 height 4
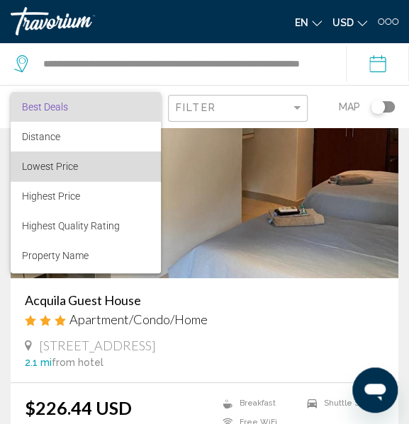
click at [86, 167] on span "Lowest Price" at bounding box center [86, 167] width 128 height 30
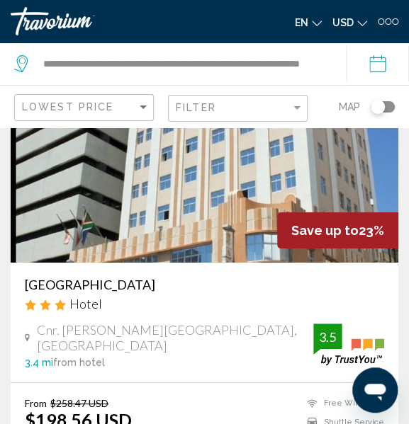
scroll to position [3614, 0]
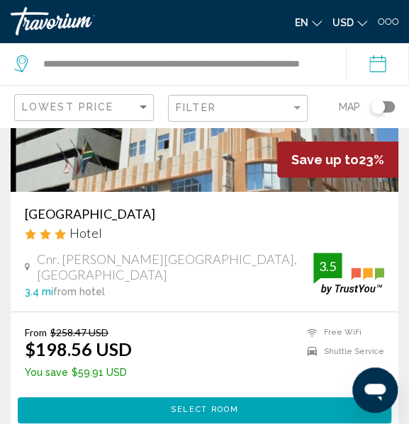
click at [69, 220] on h3 "[GEOGRAPHIC_DATA]" at bounding box center [204, 214] width 359 height 16
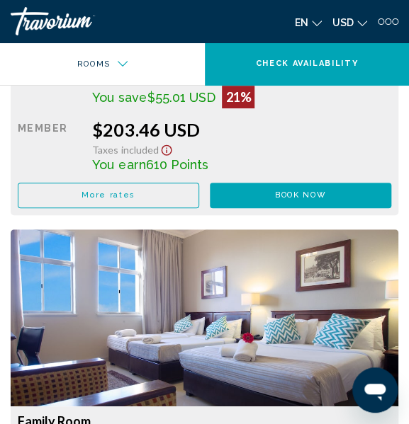
scroll to position [2550, 0]
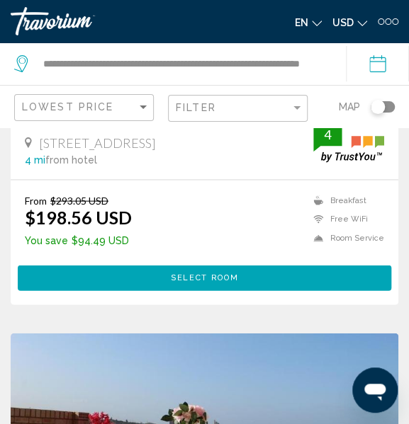
scroll to position [4252, 0]
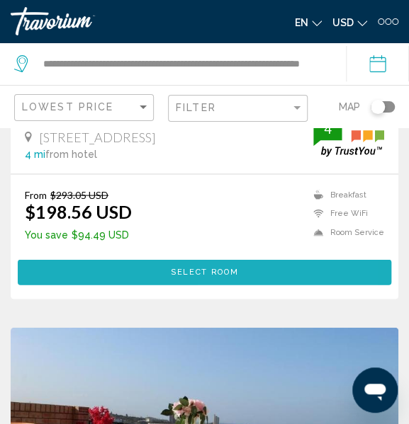
click at [231, 276] on span "Select Room" at bounding box center [204, 271] width 67 height 9
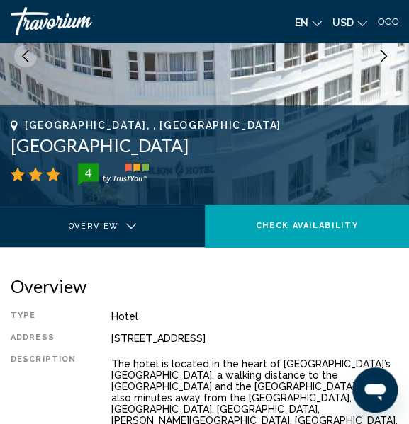
scroll to position [146, 0]
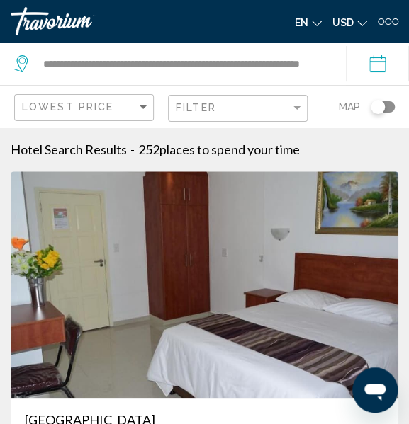
click at [376, 68] on input "**********" at bounding box center [380, 66] width 69 height 47
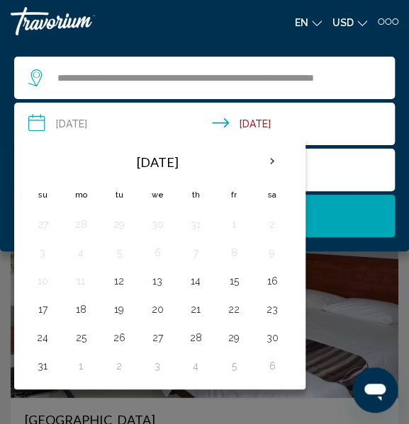
click at [259, 123] on input "**********" at bounding box center [207, 126] width 386 height 47
click at [393, 228] on button "Search" at bounding box center [204, 216] width 381 height 43
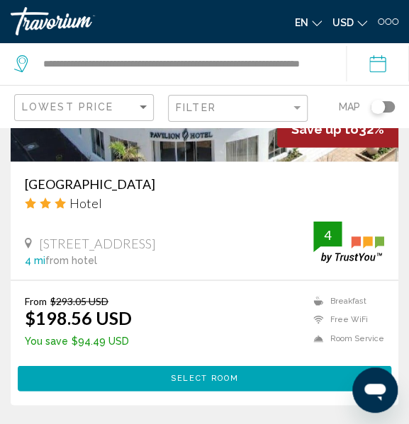
scroll to position [4039, 0]
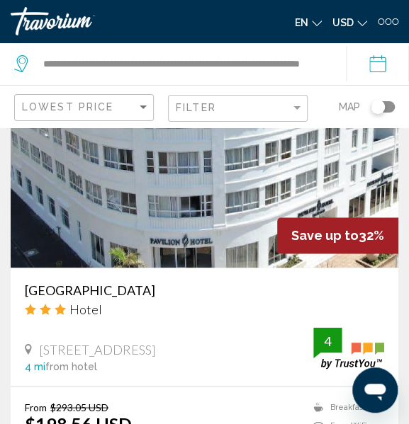
click at [169, 232] on img "Main content" at bounding box center [205, 154] width 388 height 227
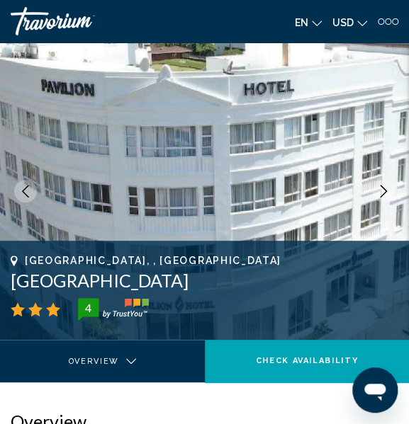
click at [281, 356] on span "Check Availability" at bounding box center [306, 360] width 103 height 9
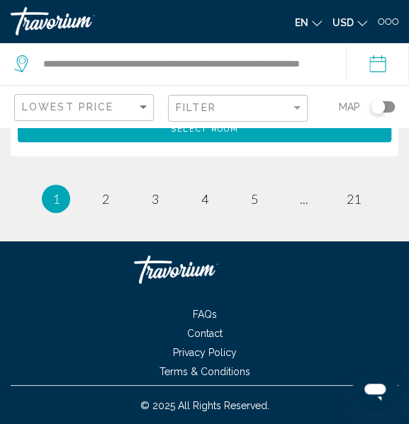
scroll to position [5897, 0]
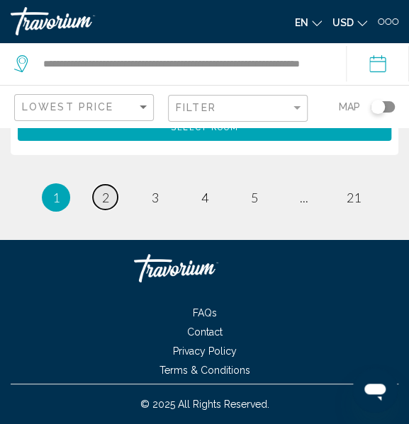
click at [99, 201] on link "page 2" at bounding box center [105, 197] width 25 height 25
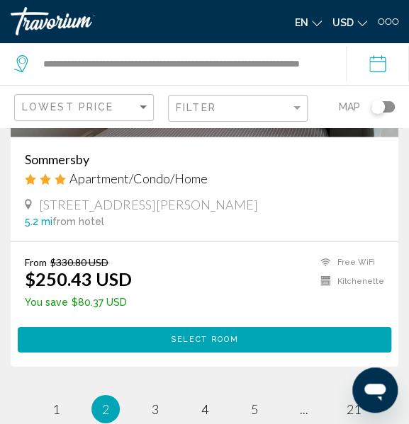
scroll to position [5811, 0]
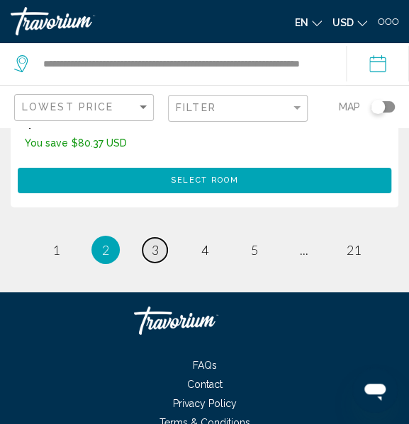
click at [152, 253] on span "3" at bounding box center [155, 250] width 7 height 16
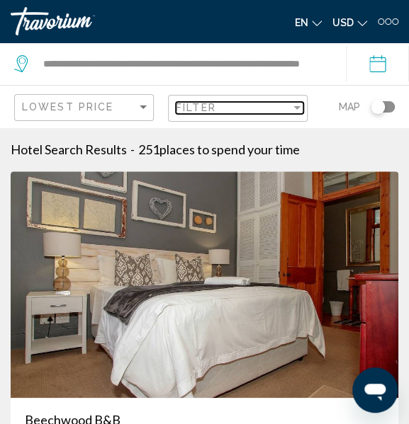
click at [200, 110] on span "Filter" at bounding box center [196, 107] width 40 height 11
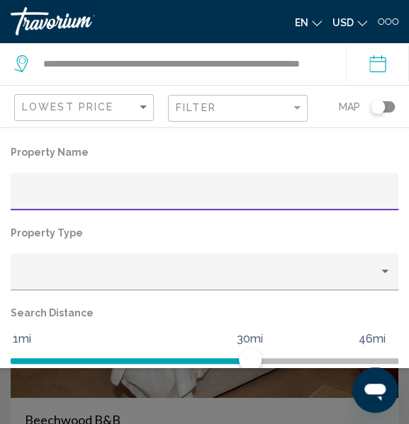
click at [86, 192] on input "Hotel Filters" at bounding box center [204, 196] width 373 height 13
click at [47, 142] on p "Property Name" at bounding box center [205, 152] width 388 height 20
click at [111, 195] on input "Hotel Filters" at bounding box center [204, 196] width 373 height 13
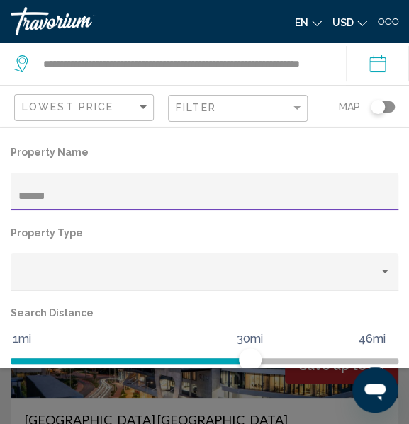
click at [115, 191] on input "******" at bounding box center [204, 196] width 373 height 13
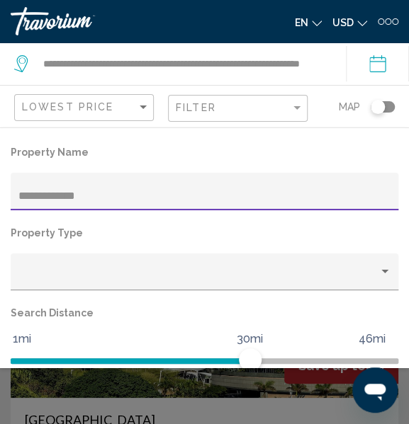
type input "**********"
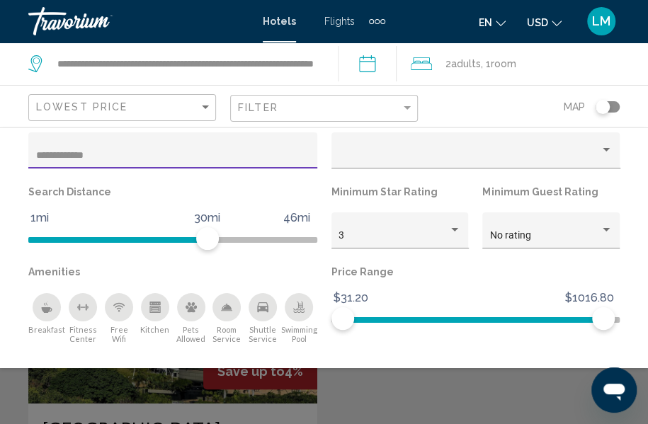
scroll to position [85, 0]
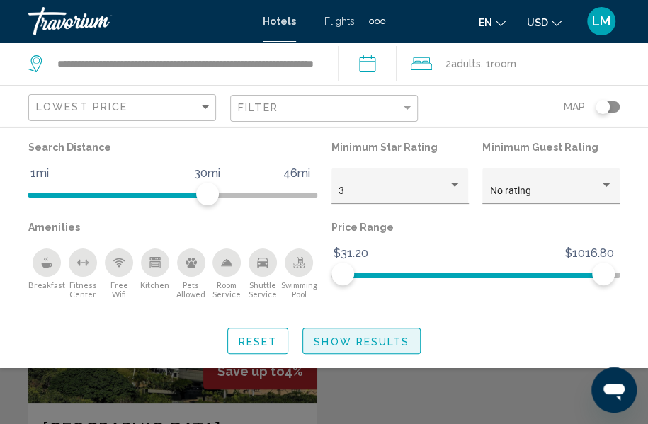
click at [381, 347] on span "Show Results" at bounding box center [362, 341] width 96 height 11
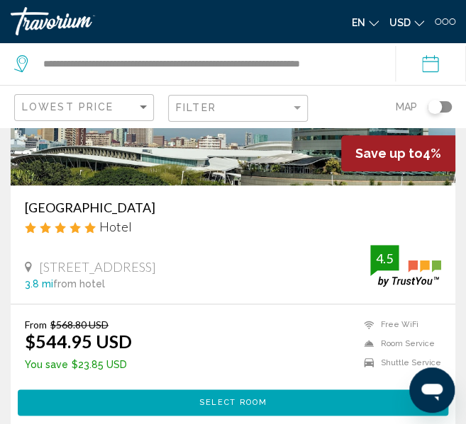
scroll to position [425, 0]
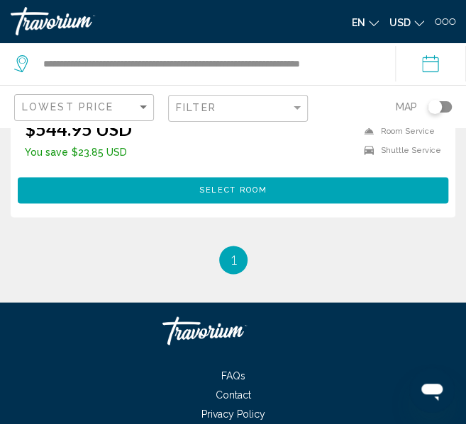
click at [249, 191] on span "Select Room" at bounding box center [232, 190] width 67 height 9
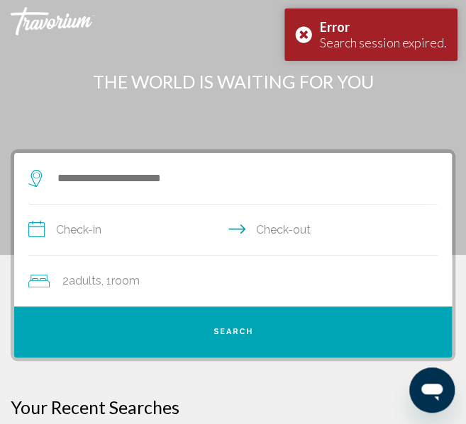
click at [101, 232] on input "**********" at bounding box center [235, 232] width 415 height 55
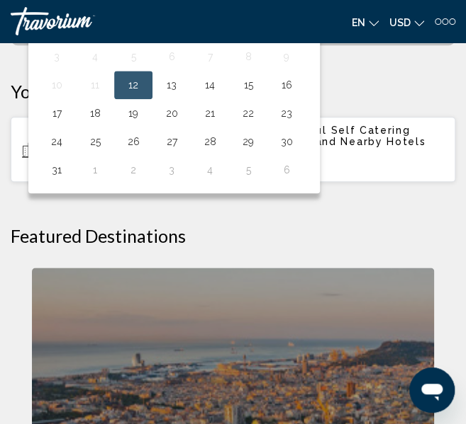
scroll to position [103, 0]
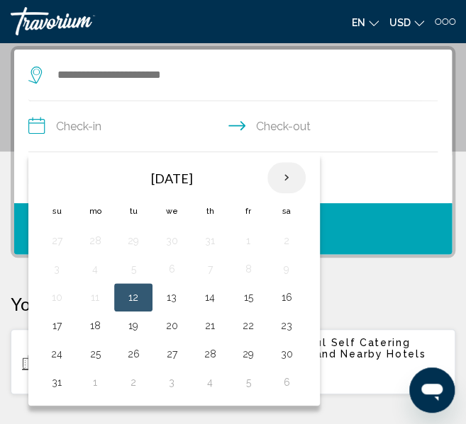
click at [286, 173] on th "Next month" at bounding box center [286, 177] width 38 height 31
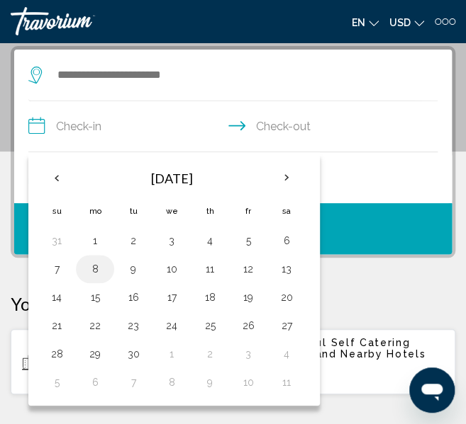
click at [96, 269] on button "8" at bounding box center [95, 269] width 23 height 20
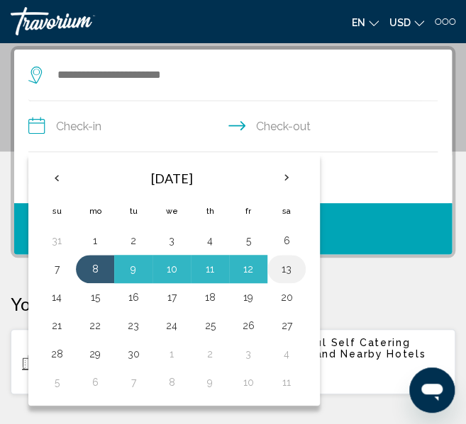
click at [288, 273] on button "13" at bounding box center [286, 269] width 23 height 20
type input "**********"
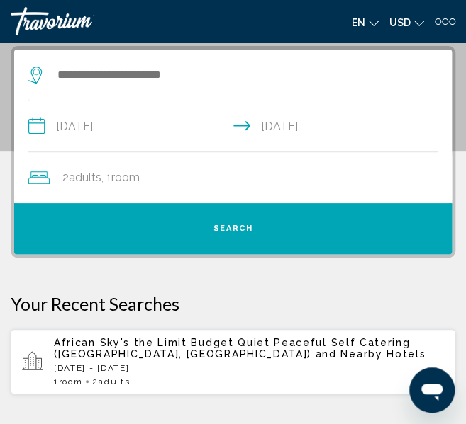
click at [242, 232] on span "Search" at bounding box center [233, 228] width 40 height 9
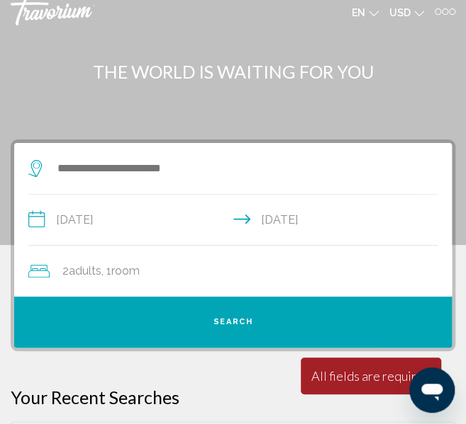
scroll to position [0, 0]
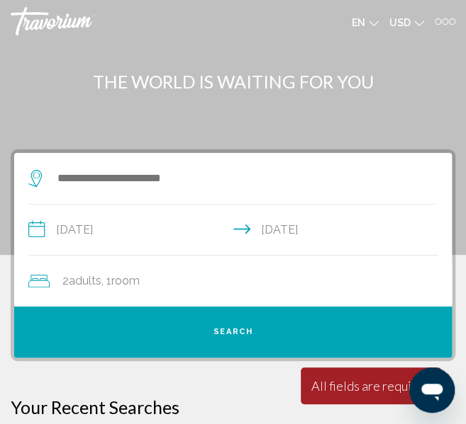
click at [225, 320] on button "Search" at bounding box center [232, 332] width 437 height 51
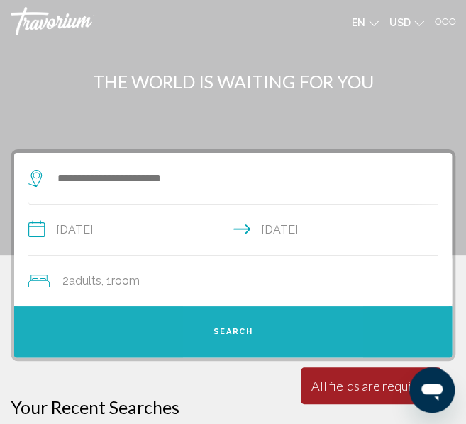
click at [227, 328] on span "Search" at bounding box center [233, 331] width 40 height 9
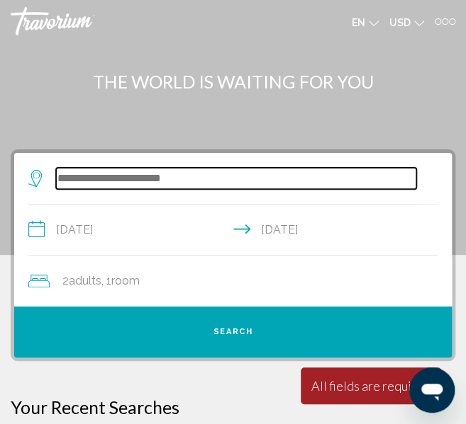
click at [147, 181] on input "Search widget" at bounding box center [236, 178] width 360 height 21
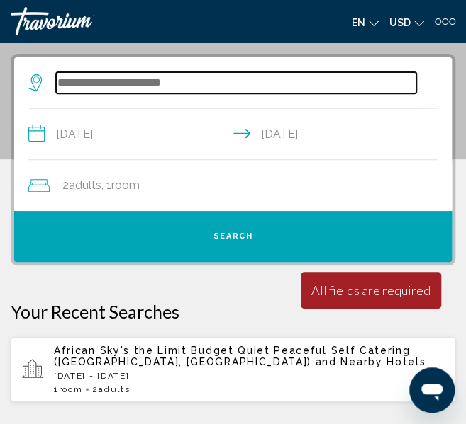
scroll to position [103, 0]
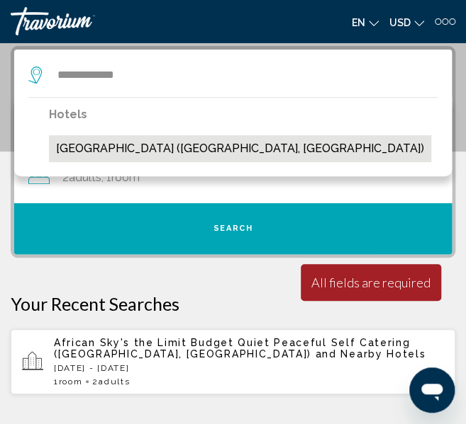
click at [150, 148] on button "[GEOGRAPHIC_DATA] ([GEOGRAPHIC_DATA], [GEOGRAPHIC_DATA])" at bounding box center [240, 148] width 382 height 27
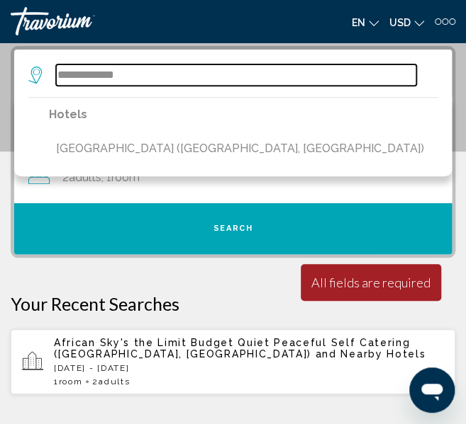
type input "**********"
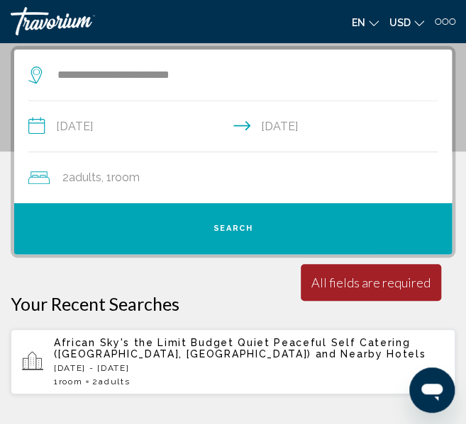
click at [254, 232] on button "Search" at bounding box center [232, 228] width 437 height 51
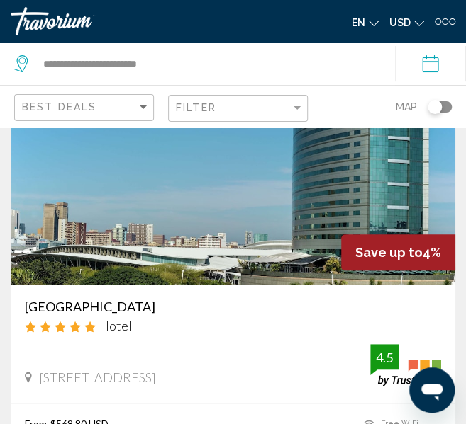
scroll to position [71, 0]
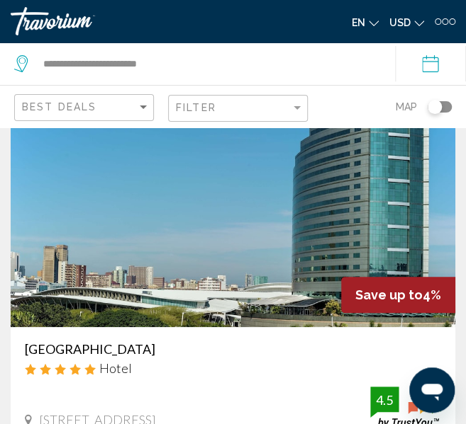
click at [177, 253] on img "Main content" at bounding box center [233, 214] width 444 height 227
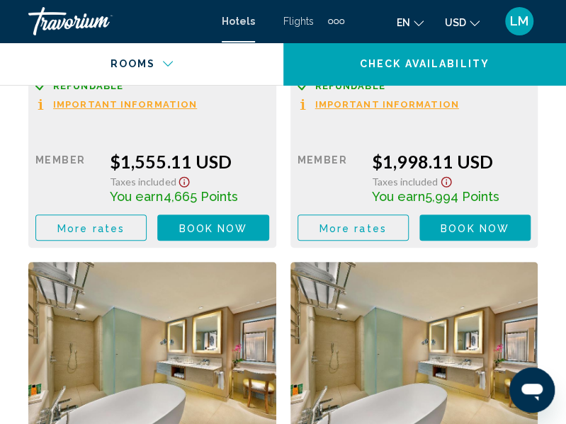
scroll to position [5101, 0]
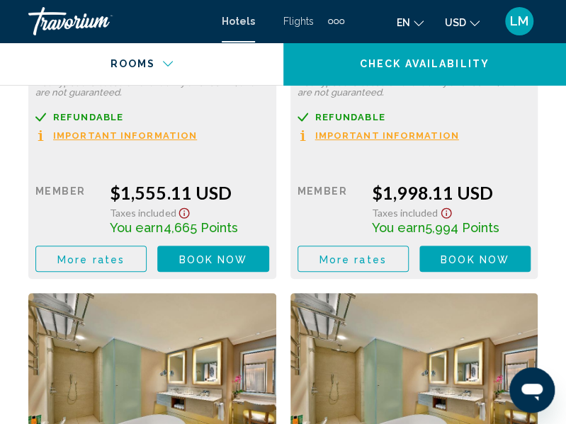
click at [245, 22] on span "Hotels" at bounding box center [238, 21] width 33 height 11
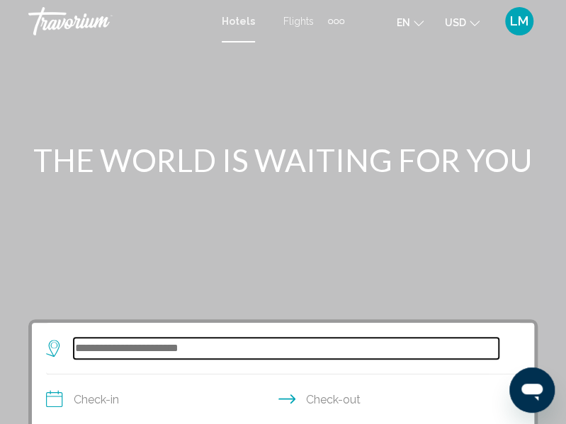
click at [142, 355] on input "Search widget" at bounding box center [286, 348] width 425 height 21
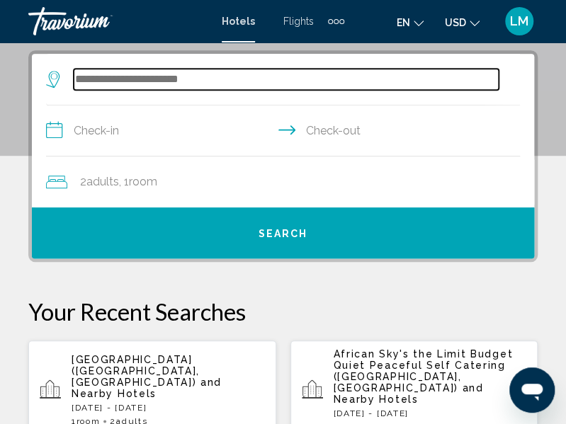
scroll to position [274, 0]
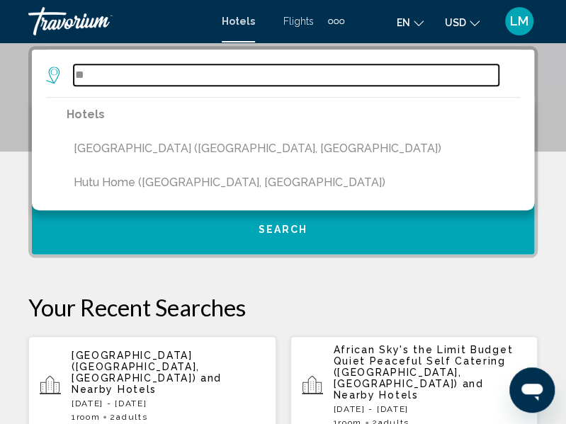
type input "*"
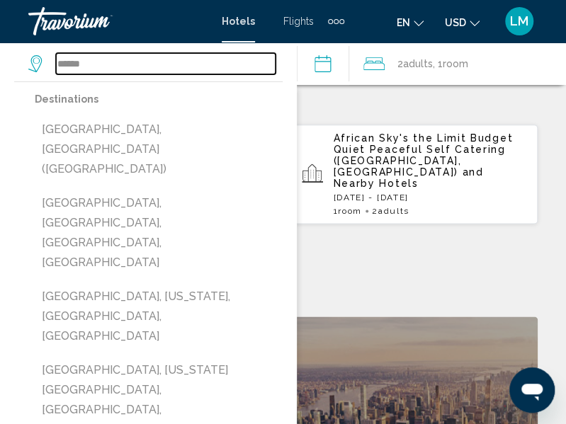
scroll to position [699, 0]
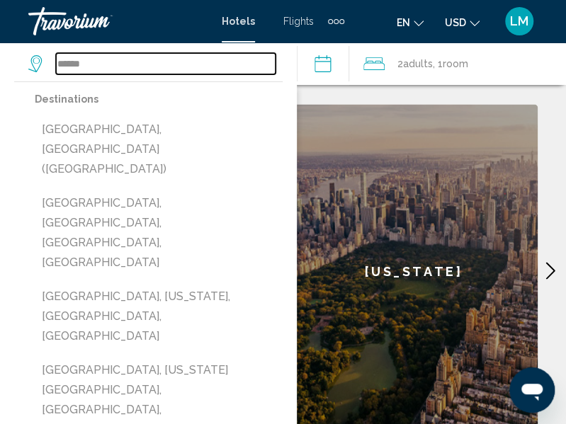
type input "******"
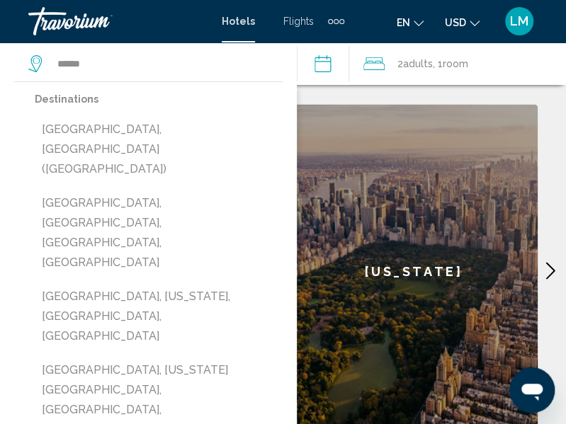
click at [109, 23] on div "Travorium" at bounding box center [99, 21] width 142 height 28
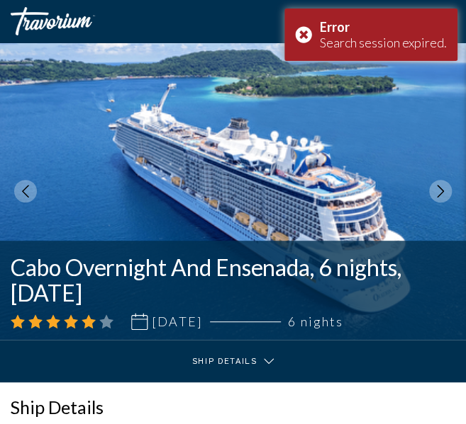
click at [69, 22] on div "Travorium" at bounding box center [82, 21] width 142 height 28
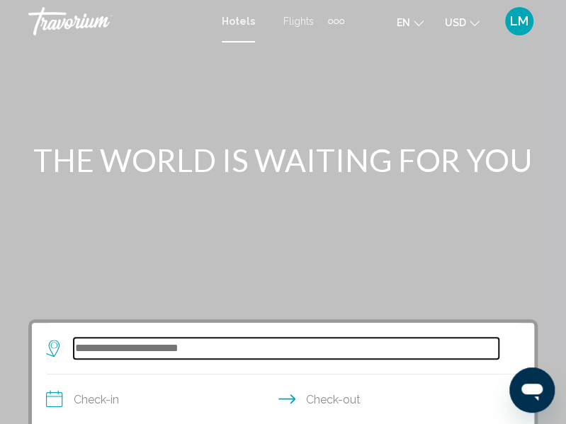
click at [134, 349] on input "Search widget" at bounding box center [286, 348] width 425 height 21
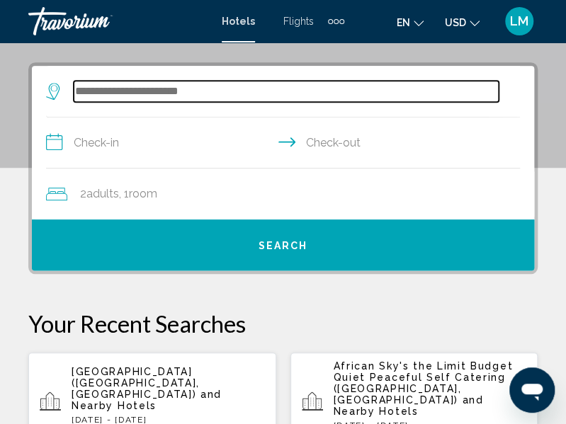
scroll to position [274, 0]
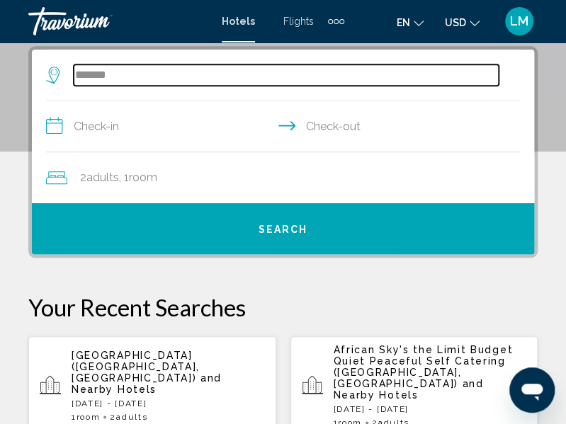
click at [95, 76] on input "*******" at bounding box center [286, 74] width 425 height 21
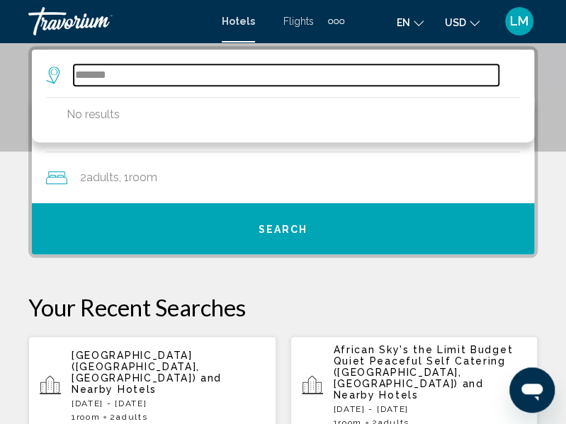
type input "*******"
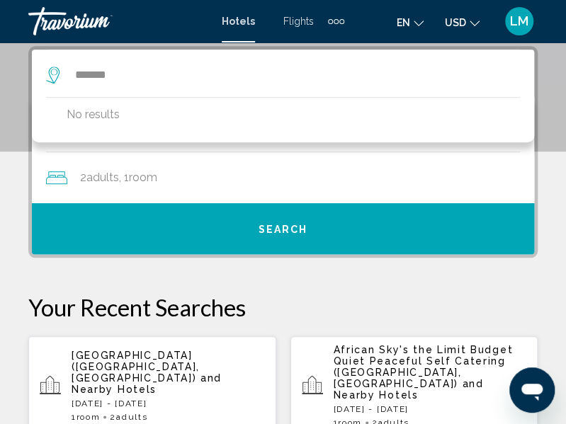
click at [89, 21] on div "Travorium" at bounding box center [99, 21] width 142 height 28
